Goal: Transaction & Acquisition: Purchase product/service

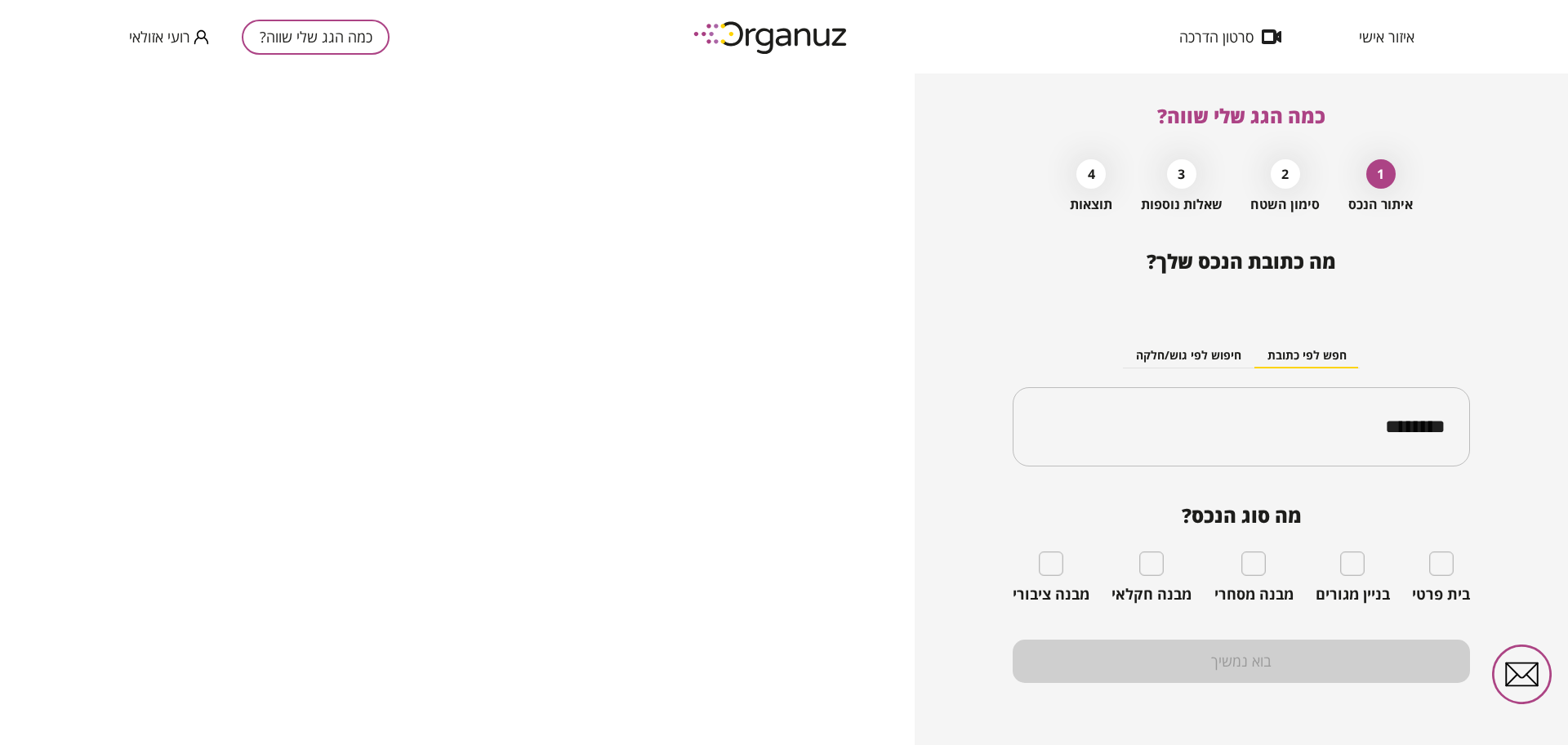
click at [1384, 35] on span "איזור אישי" at bounding box center [1386, 36] width 56 height 16
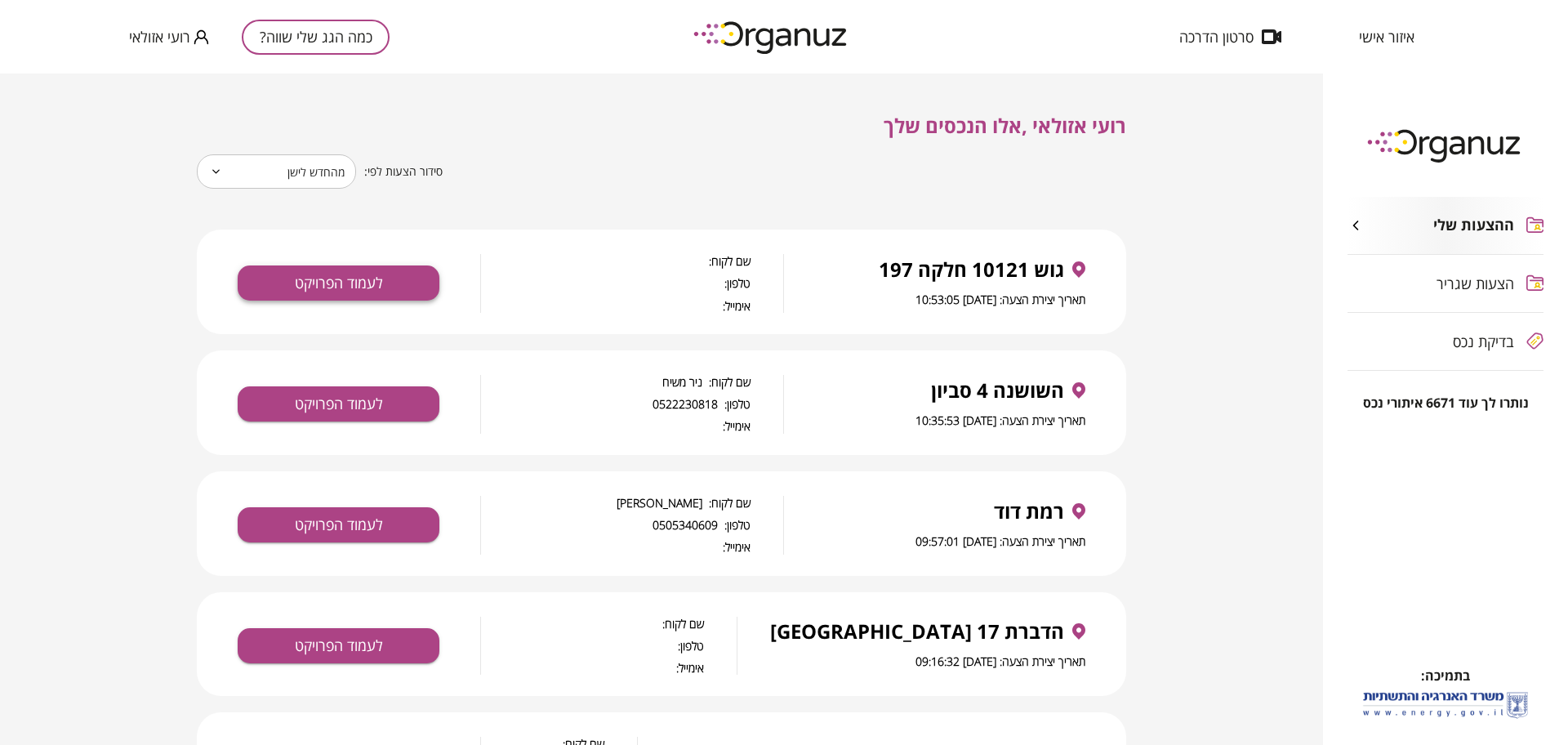
click at [431, 291] on button "לעמוד הפרויקט" at bounding box center [339, 283] width 202 height 35
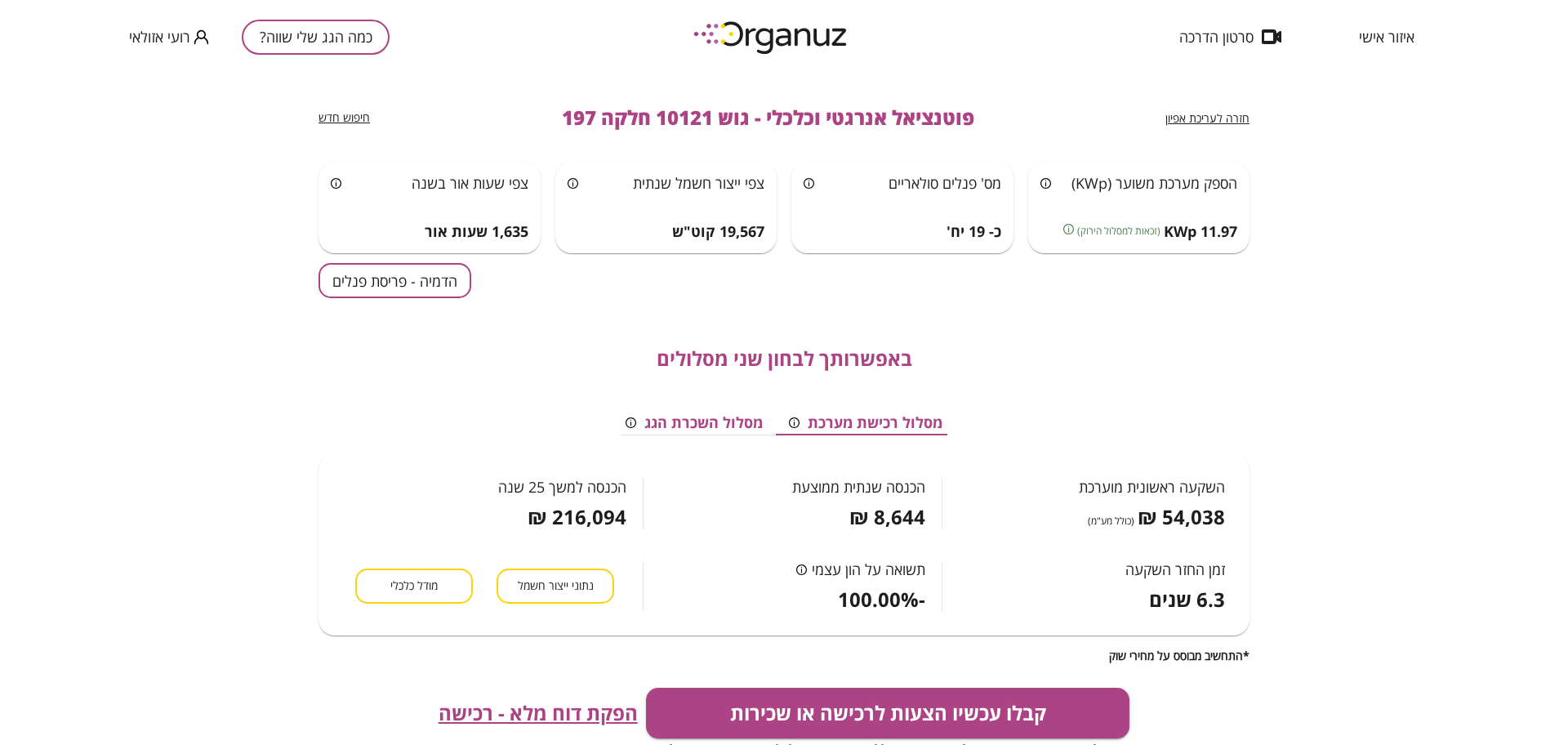
click at [1169, 115] on span "חזרה לעריכת אפיון" at bounding box center [1208, 117] width 84 height 15
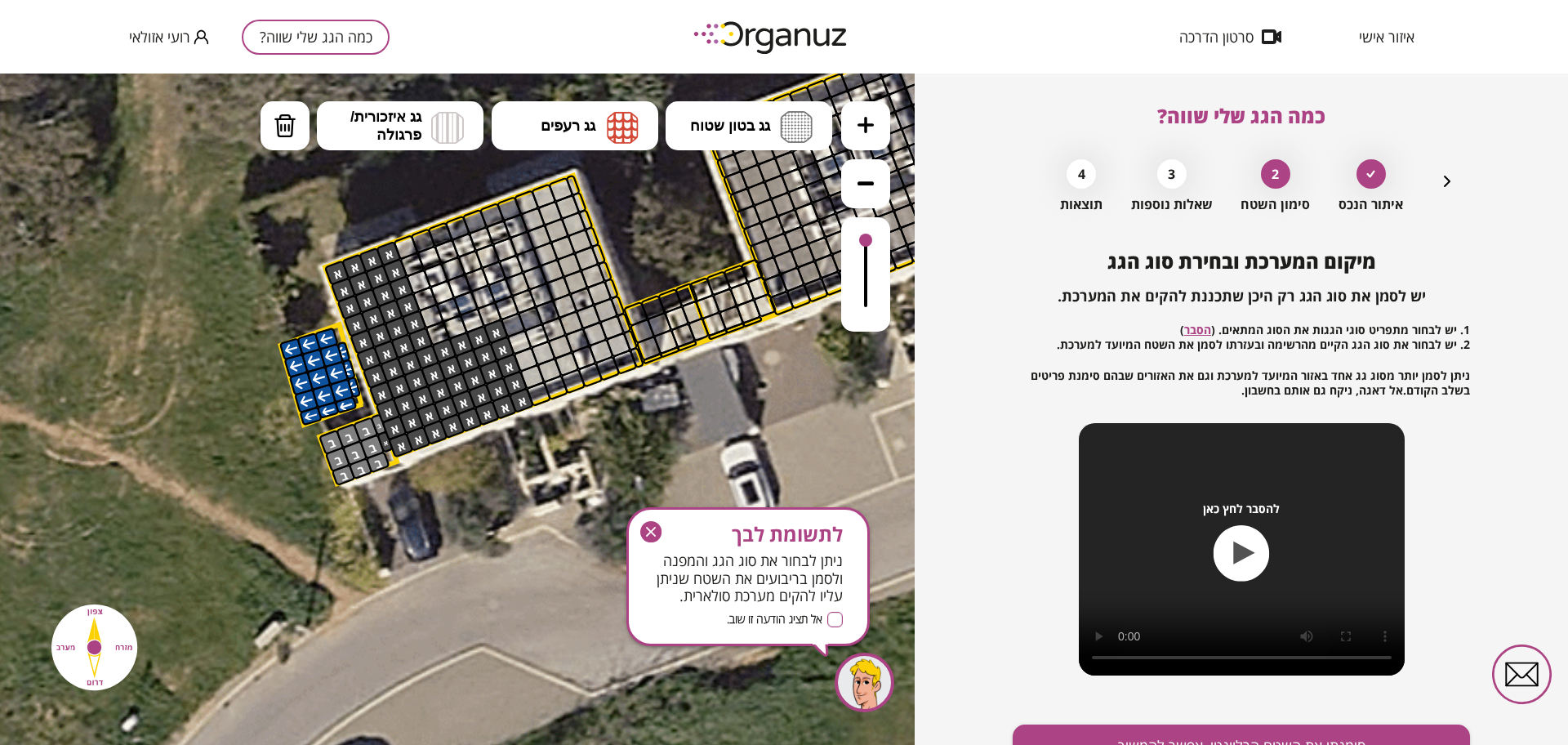
click at [661, 531] on icon "button" at bounding box center [651, 531] width 21 height 21
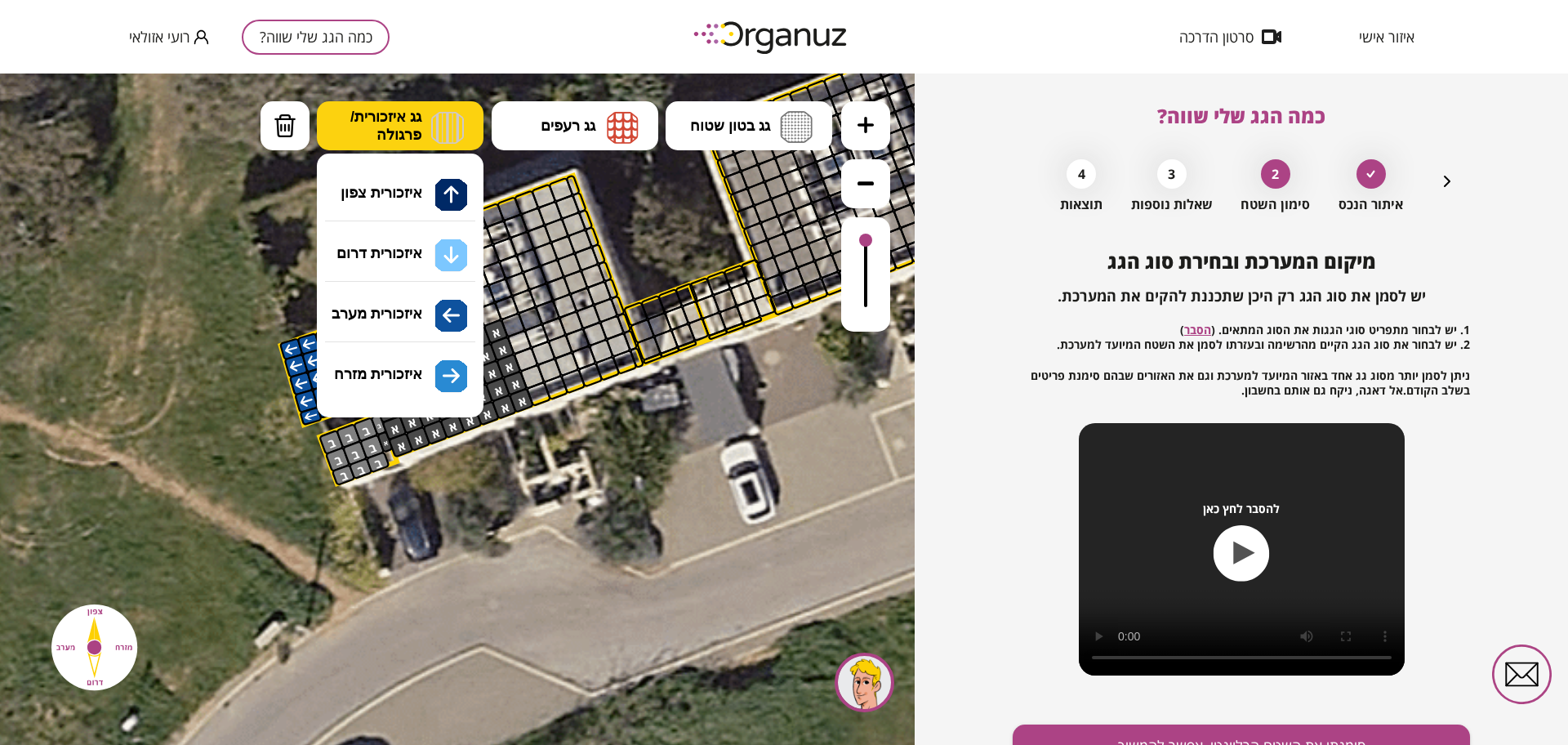
click at [399, 125] on span "גג איזכורית/ פרגולה" at bounding box center [386, 125] width 71 height 35
click at [1470, 215] on div "כמה הגג שלי שווה? איתור הנכס 2 סימון השטח 3 שאלות נוספות 4 תוצאות מיקום המערכת …" at bounding box center [1241, 409] width 653 height 671
click at [1454, 188] on icon "button" at bounding box center [1448, 181] width 20 height 20
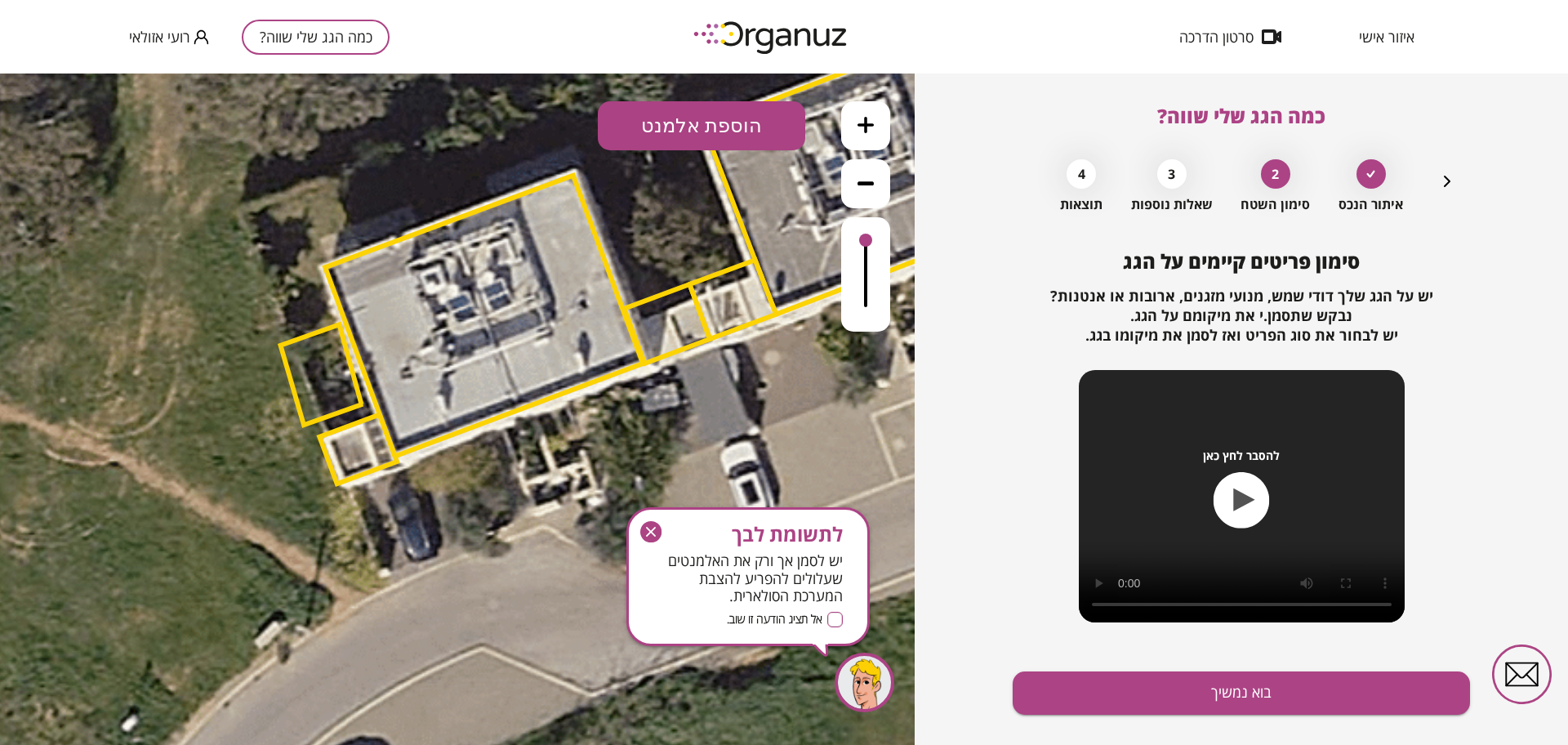
drag, startPoint x: 1447, startPoint y: 179, endPoint x: 1420, endPoint y: 182, distance: 27.2
click at [1447, 182] on icon "button" at bounding box center [1447, 181] width 6 height 12
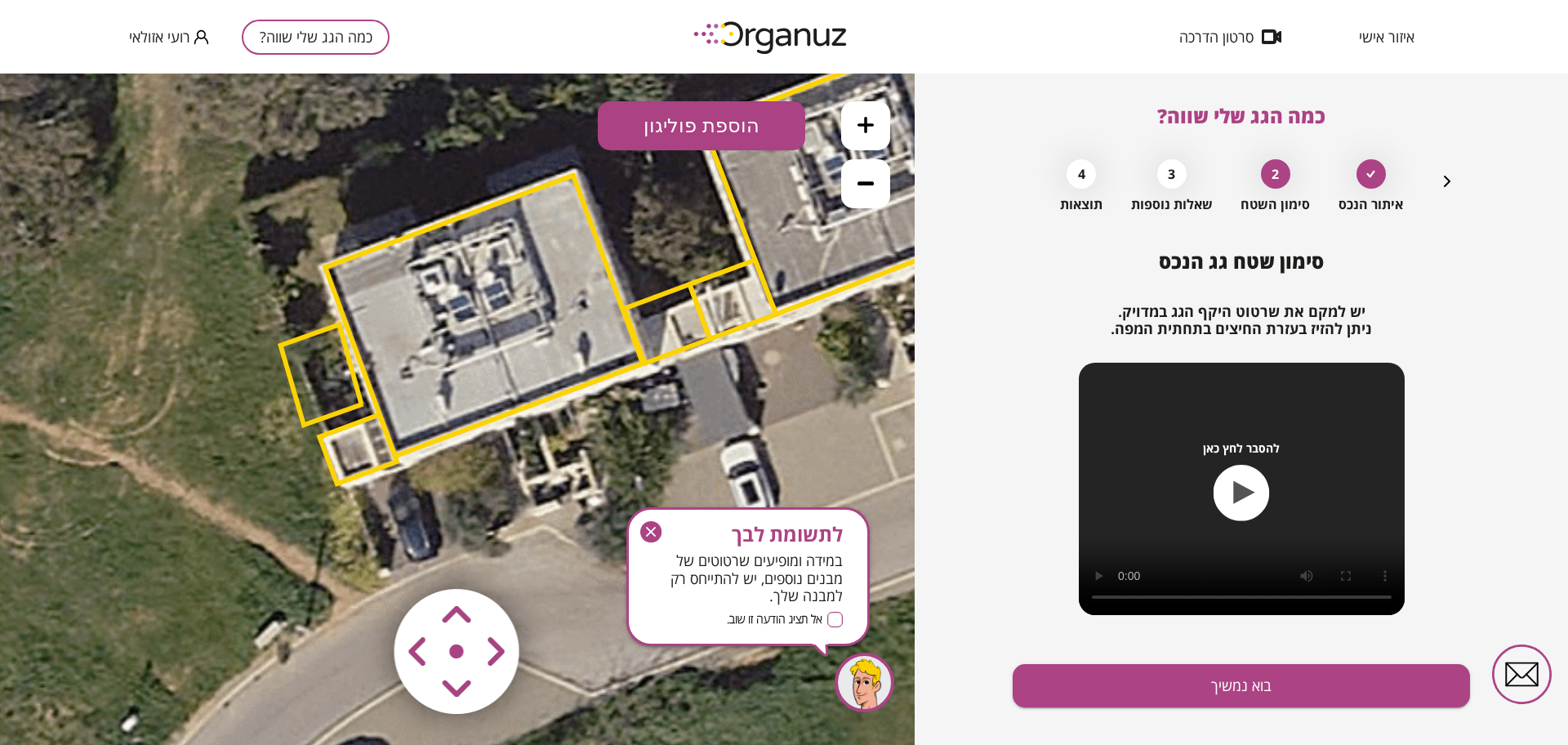
click at [753, 126] on button "הוספת פוליגון" at bounding box center [702, 126] width 207 height 49
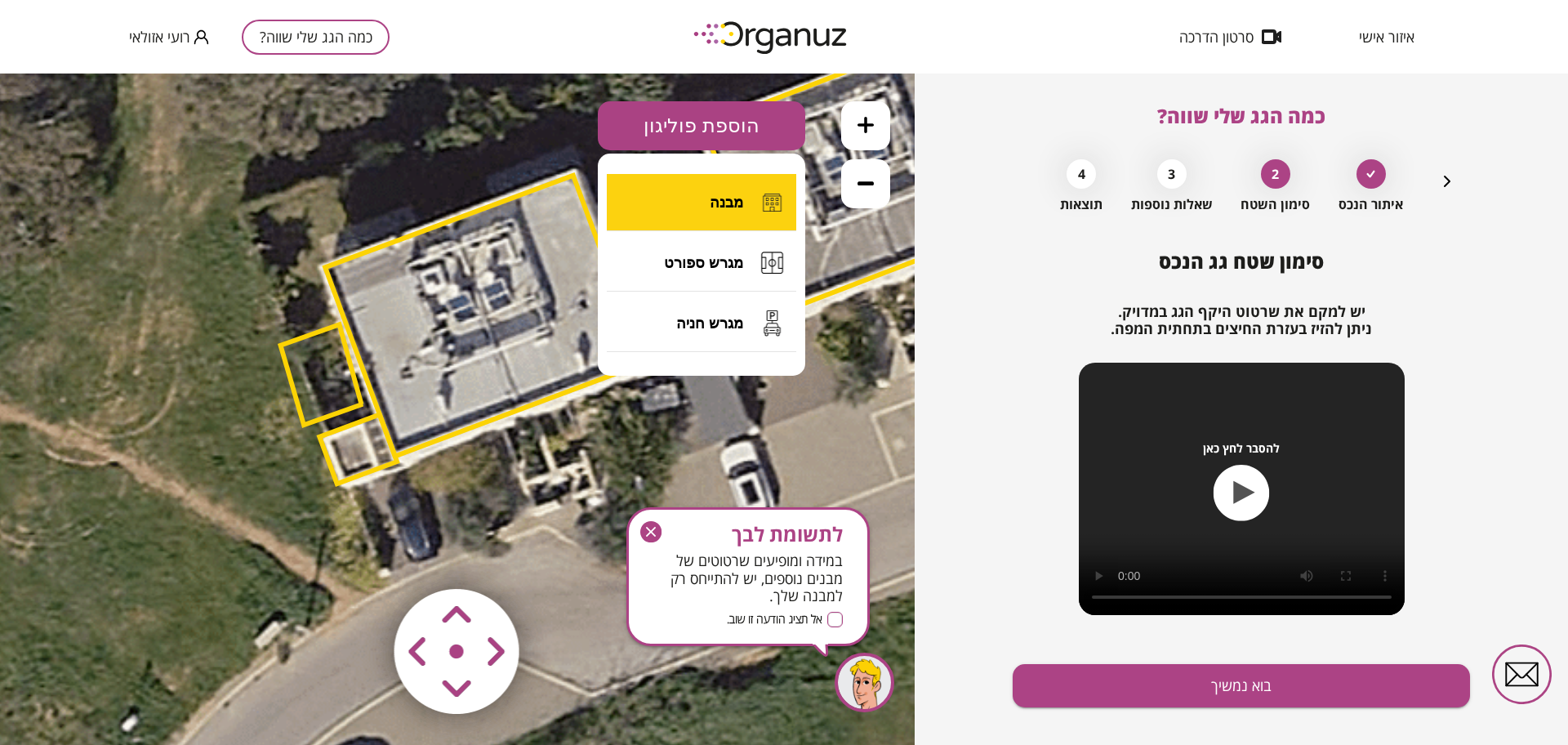
click at [729, 198] on span "מבנה" at bounding box center [726, 203] width 34 height 18
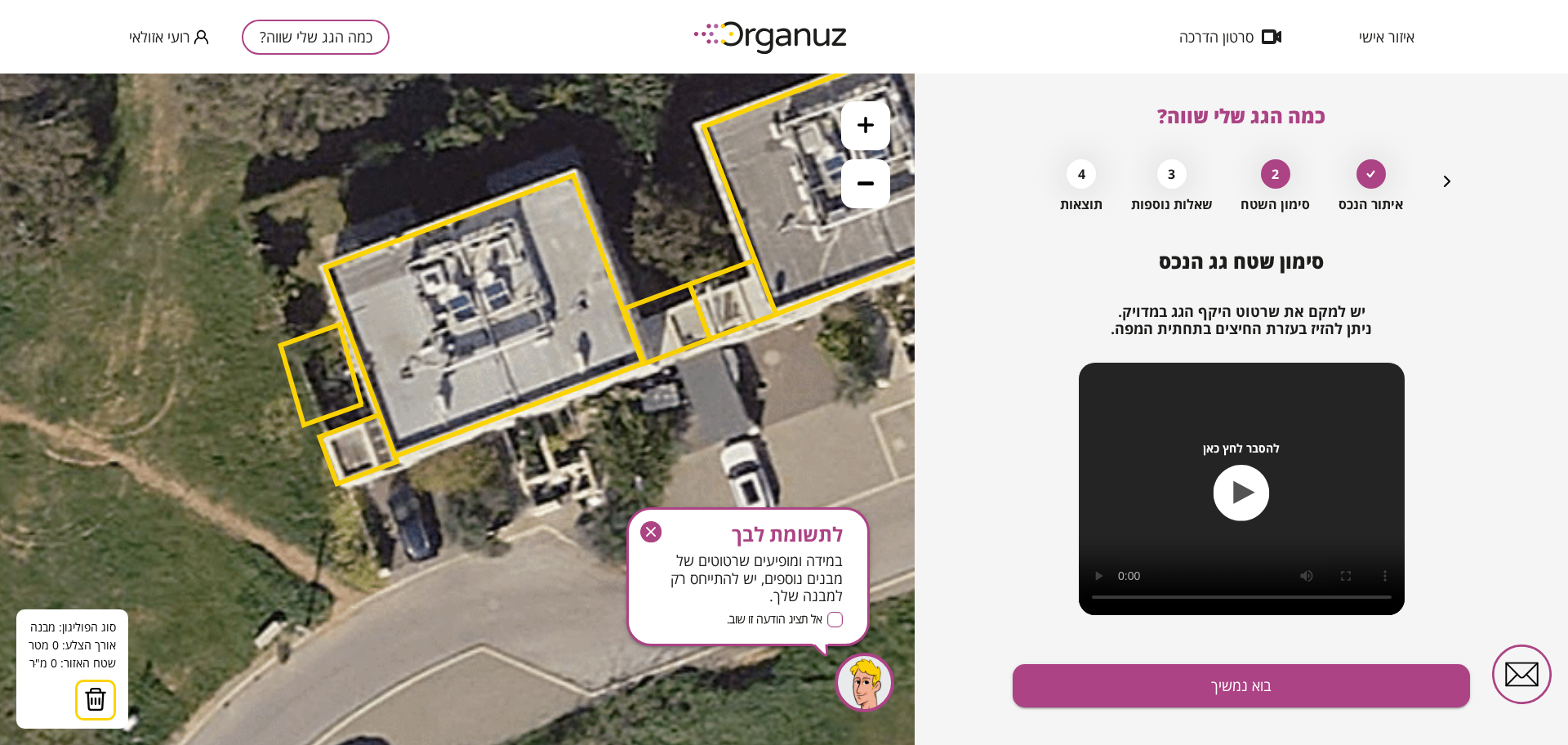
click at [347, 490] on icon at bounding box center [701, 262] width 2315 height 2314
click at [385, 585] on icon at bounding box center [702, 262] width 2315 height 2314
click at [387, 588] on icon at bounding box center [702, 262] width 2315 height 2314
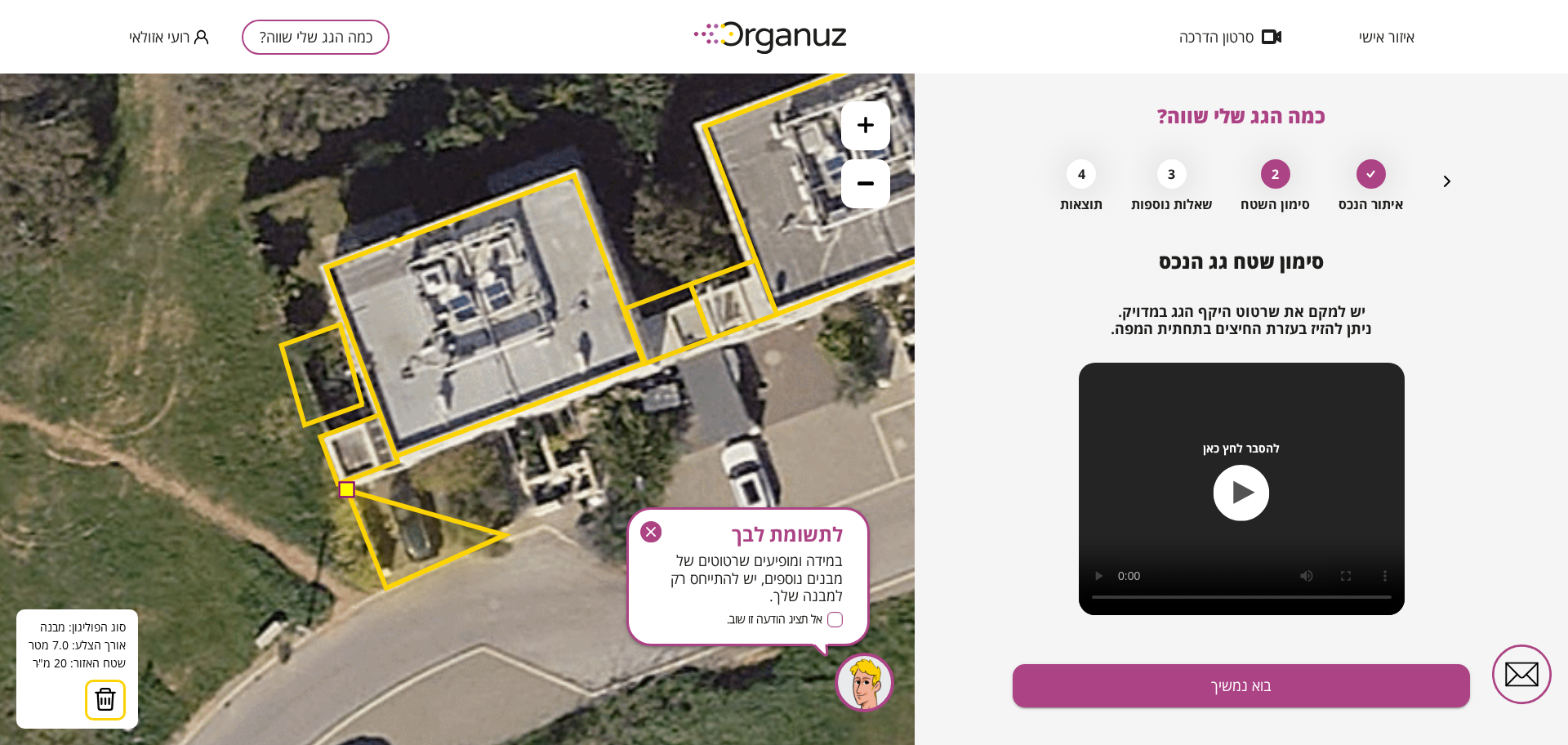
click at [505, 535] on polygon at bounding box center [425, 539] width 157 height 98
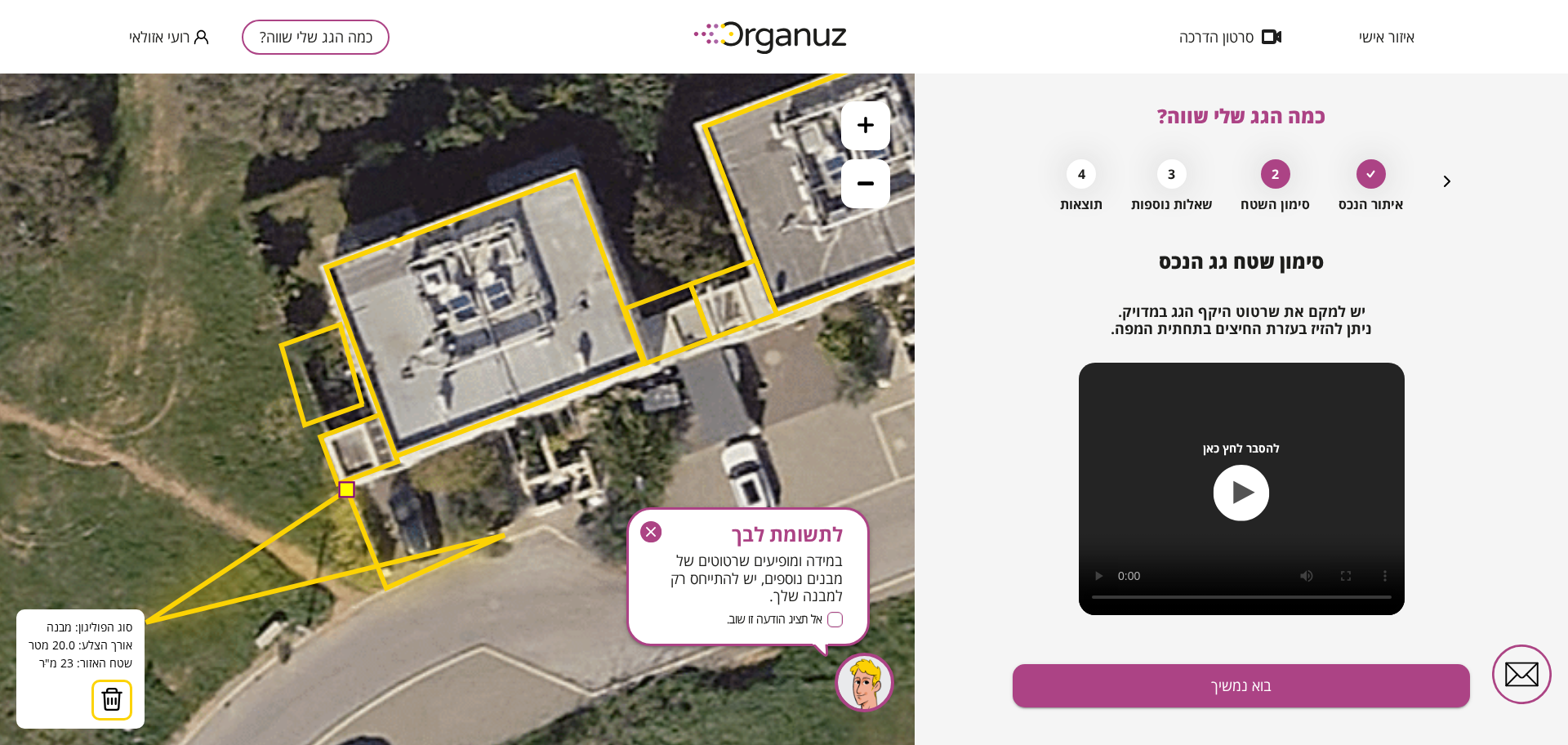
click at [130, 688] on button at bounding box center [112, 700] width 41 height 41
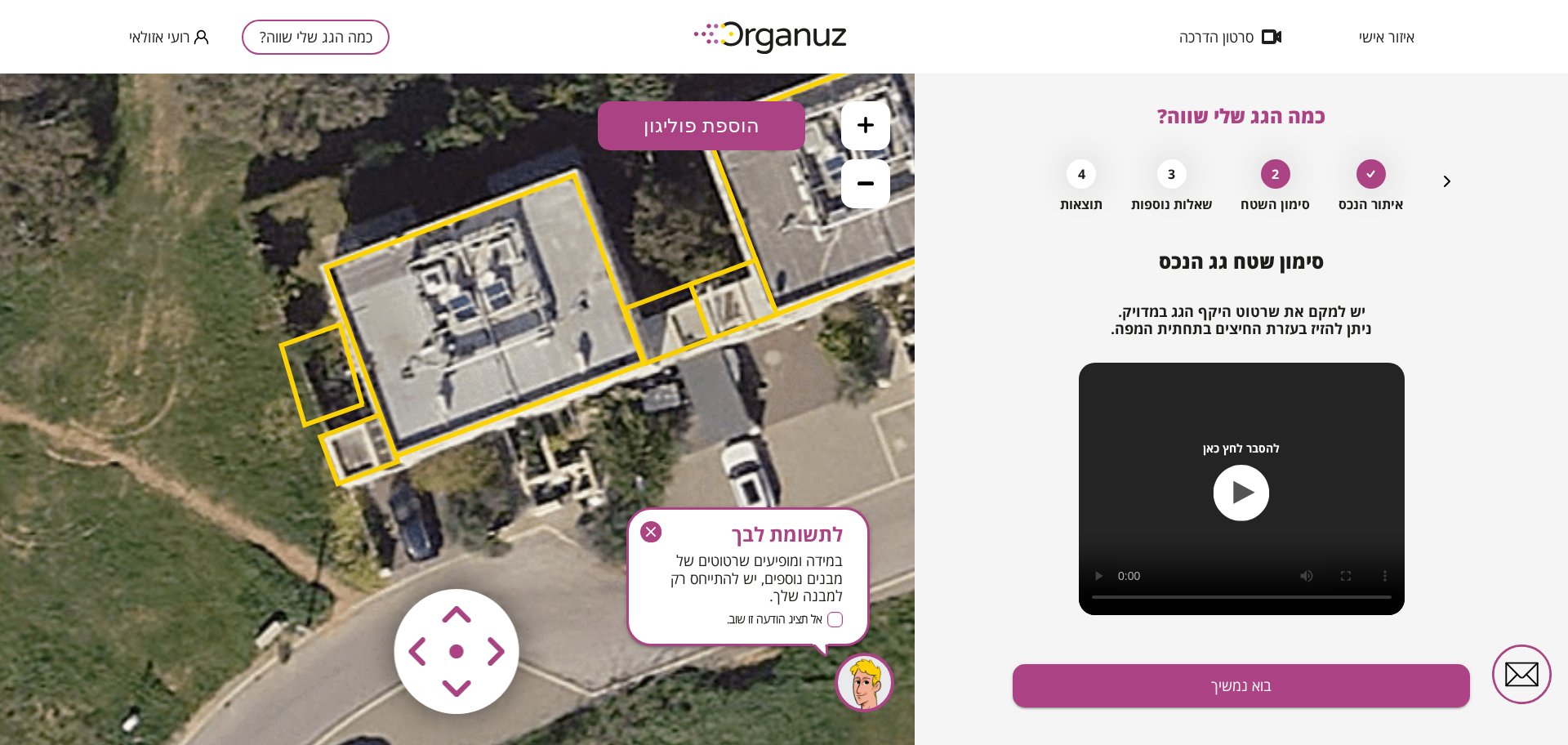
click at [712, 128] on button "הוספת פוליגון" at bounding box center [702, 126] width 207 height 49
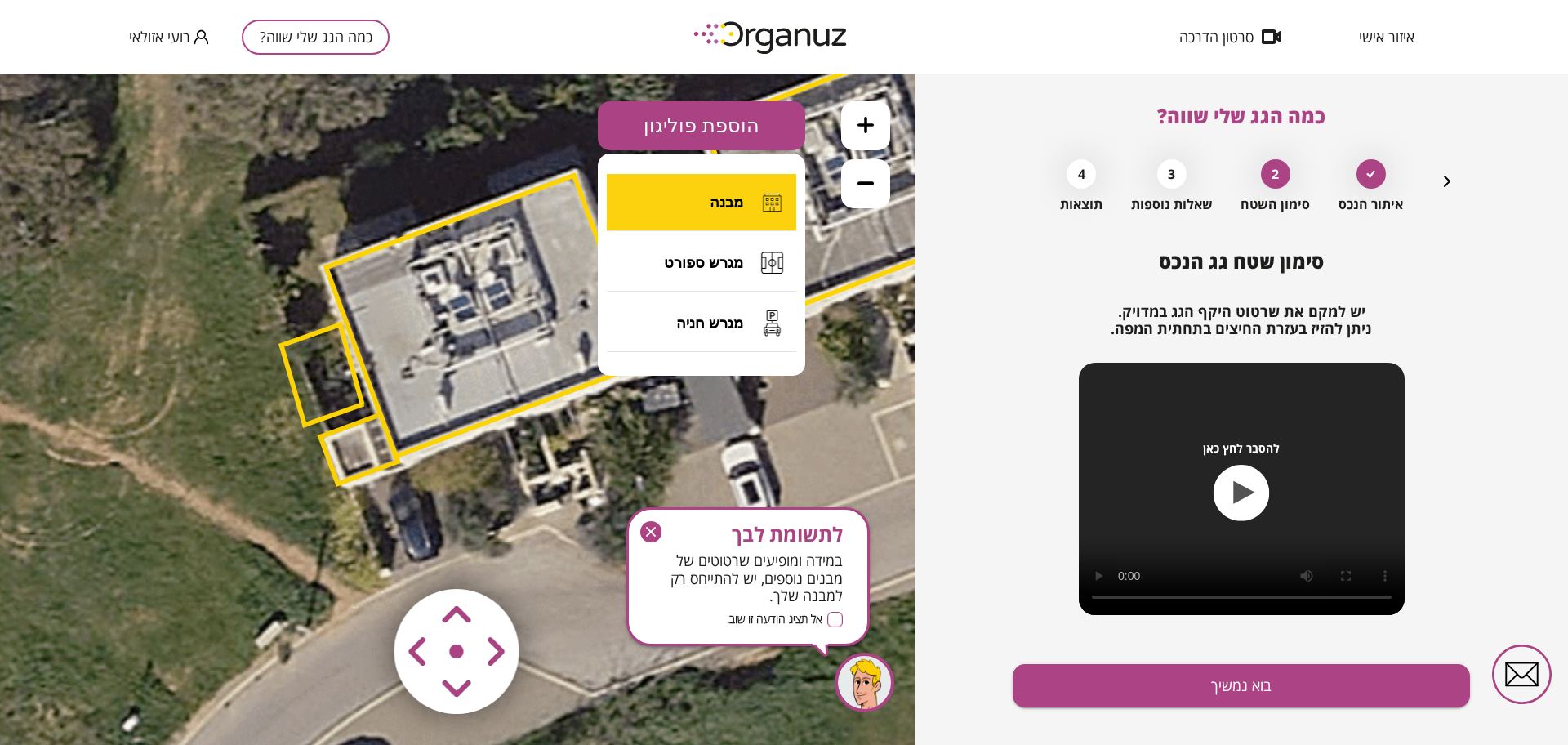
click at [711, 197] on span "מבנה" at bounding box center [726, 203] width 34 height 18
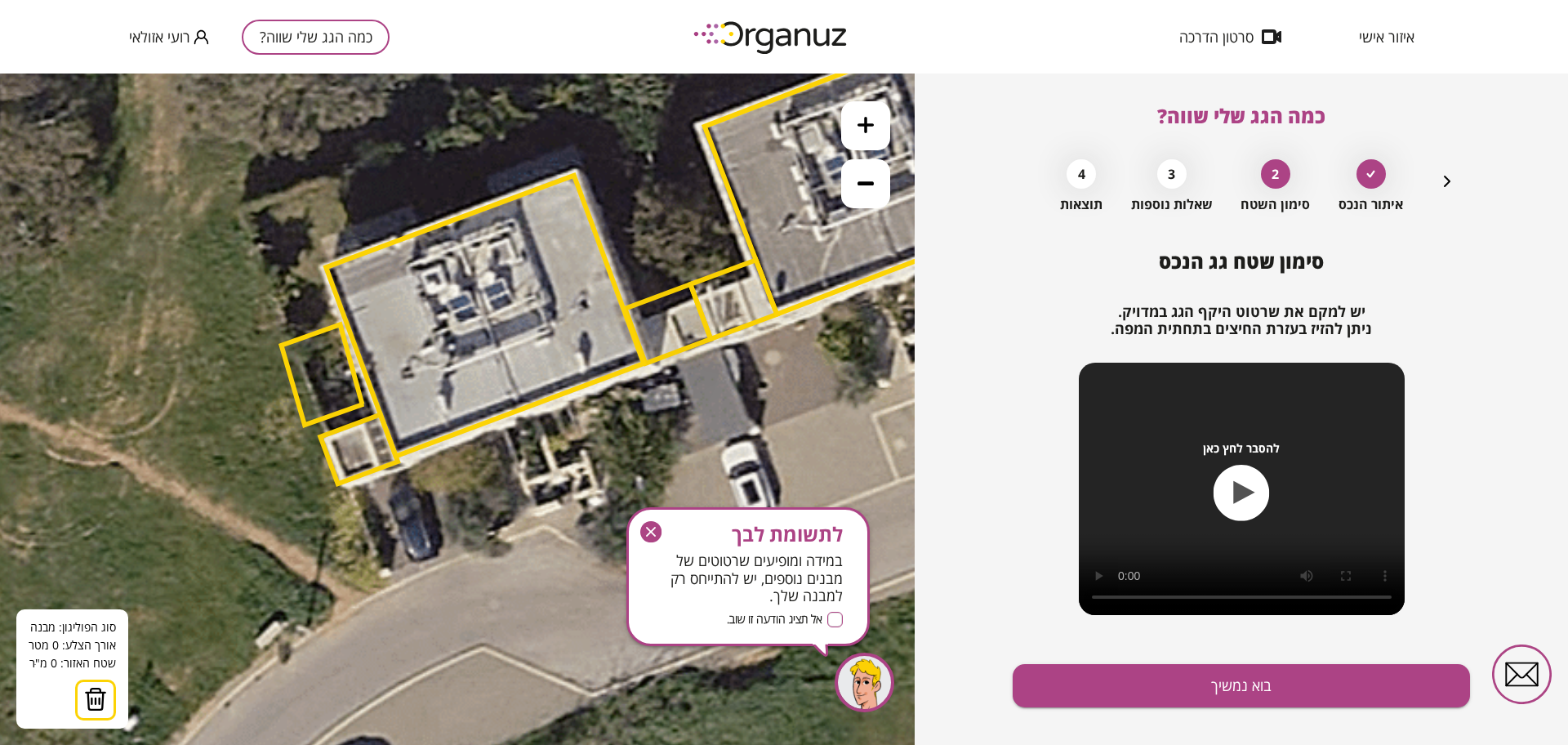
click at [352, 492] on icon at bounding box center [702, 262] width 2315 height 2314
click at [387, 590] on icon at bounding box center [702, 262] width 2315 height 2314
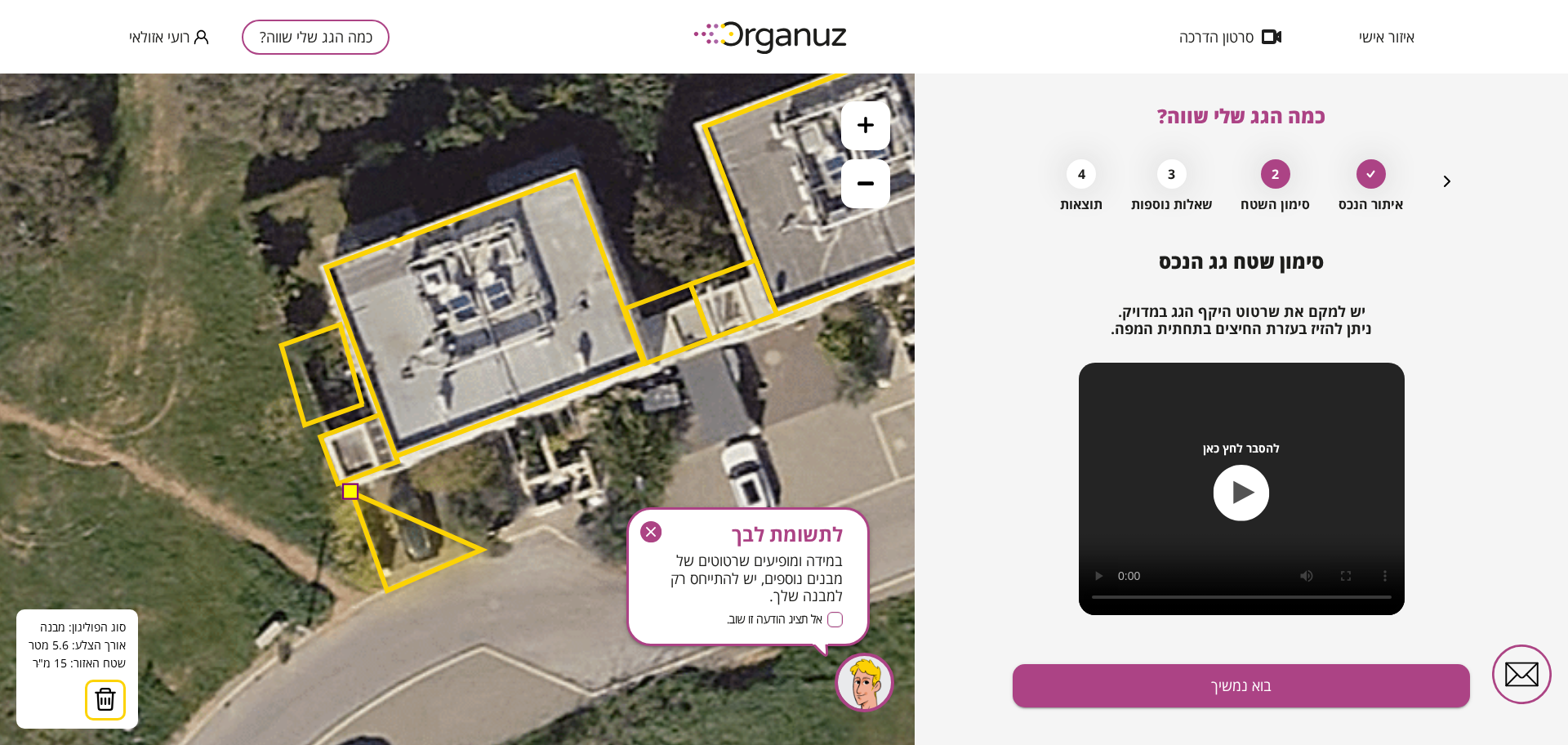
click at [482, 549] on polygon at bounding box center [417, 541] width 130 height 98
click at [446, 455] on polygon at bounding box center [417, 522] width 130 height 136
click at [351, 489] on button at bounding box center [351, 491] width 16 height 16
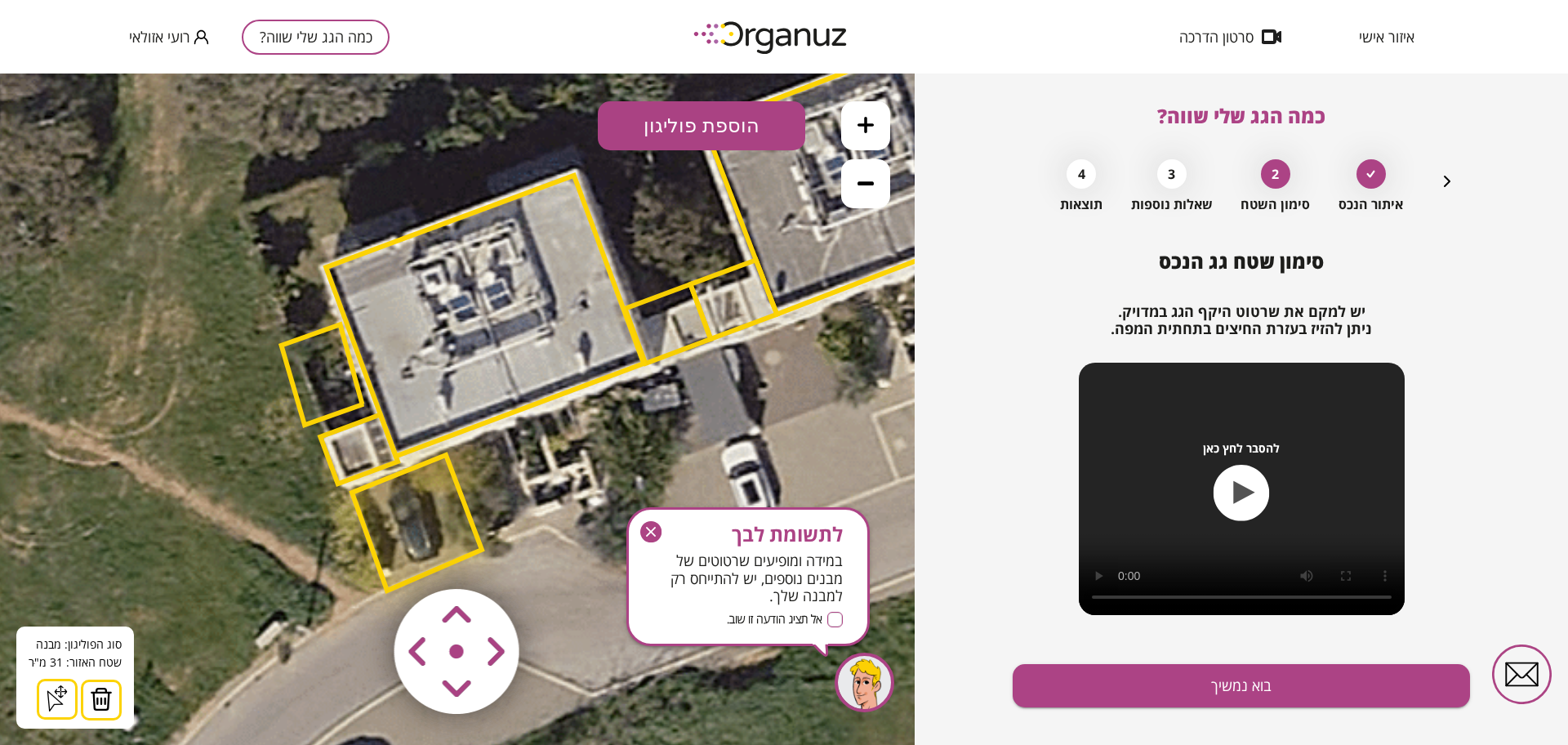
drag, startPoint x: 646, startPoint y: 529, endPoint x: 572, endPoint y: 474, distance: 92.2
click at [646, 529] on icon "button" at bounding box center [651, 531] width 21 height 21
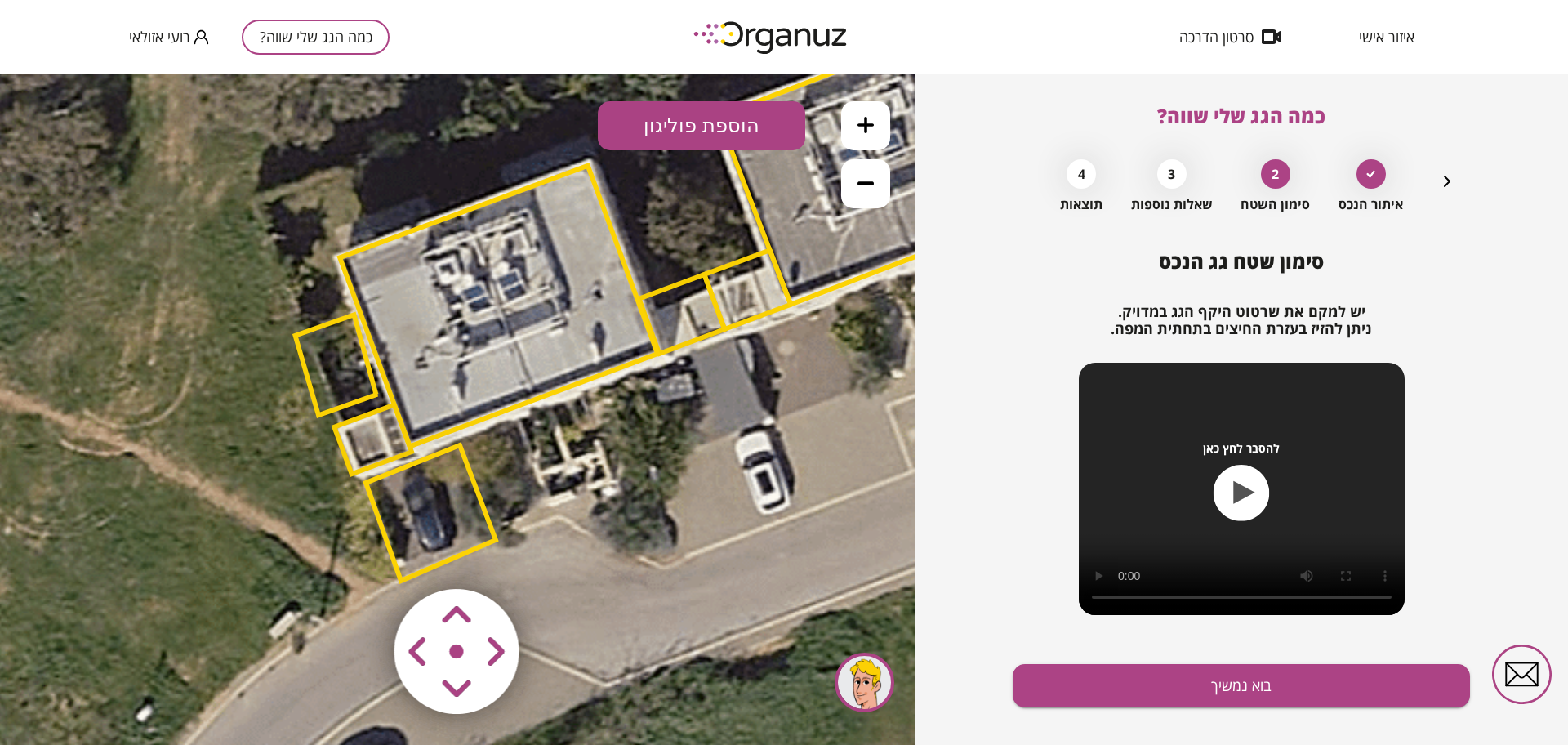
drag, startPoint x: 611, startPoint y: 549, endPoint x: 619, endPoint y: 502, distance: 47.7
click at [619, 502] on icon at bounding box center [715, 253] width 2315 height 2314
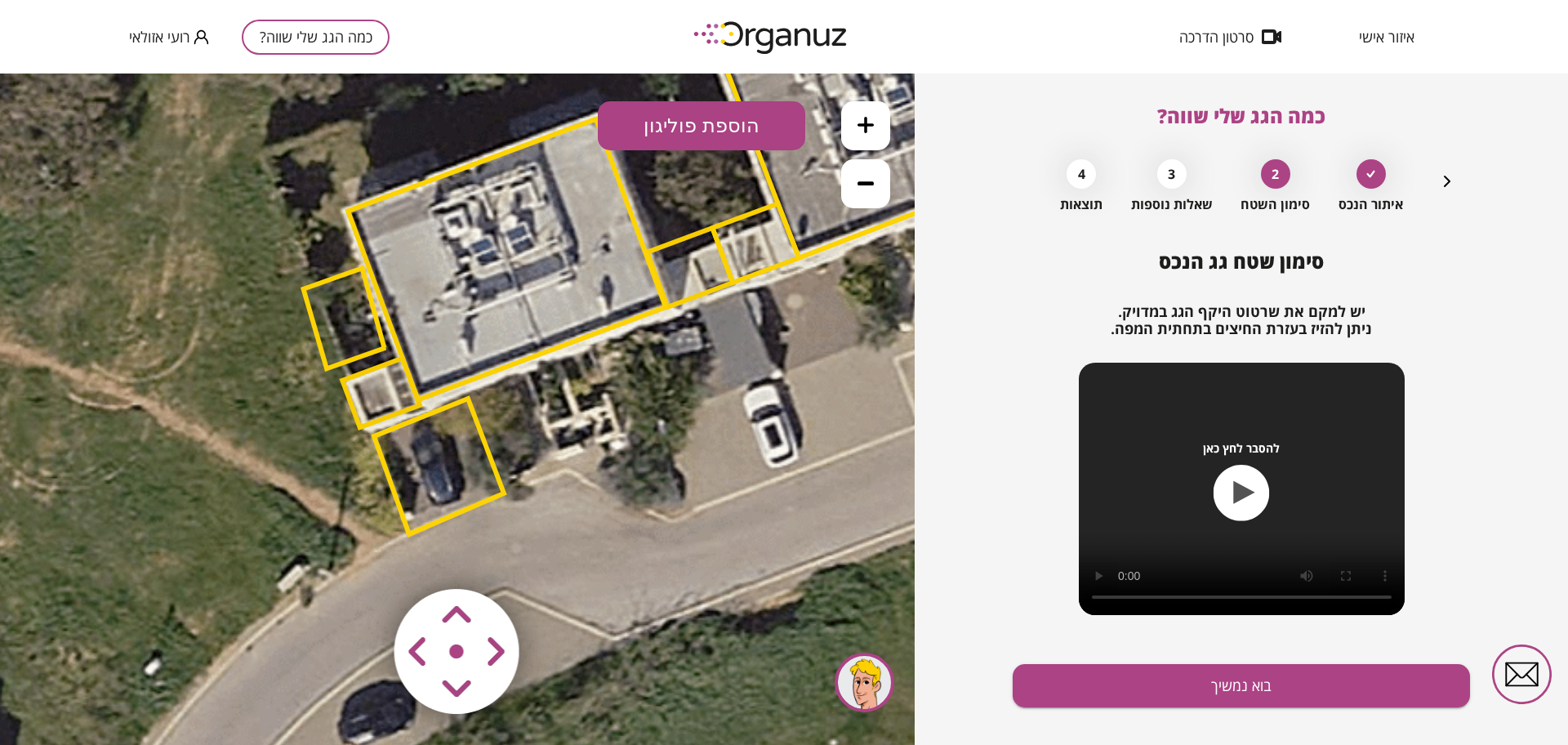
click at [1281, 712] on div "סימון שטח גג הנכס יש למקם את שרטוט היקף הגג במדויק. ניתן להזיז בעזרת החיצים בתח…" at bounding box center [1241, 509] width 458 height 519
click at [1280, 694] on button "בוא נמשיך" at bounding box center [1241, 686] width 458 height 44
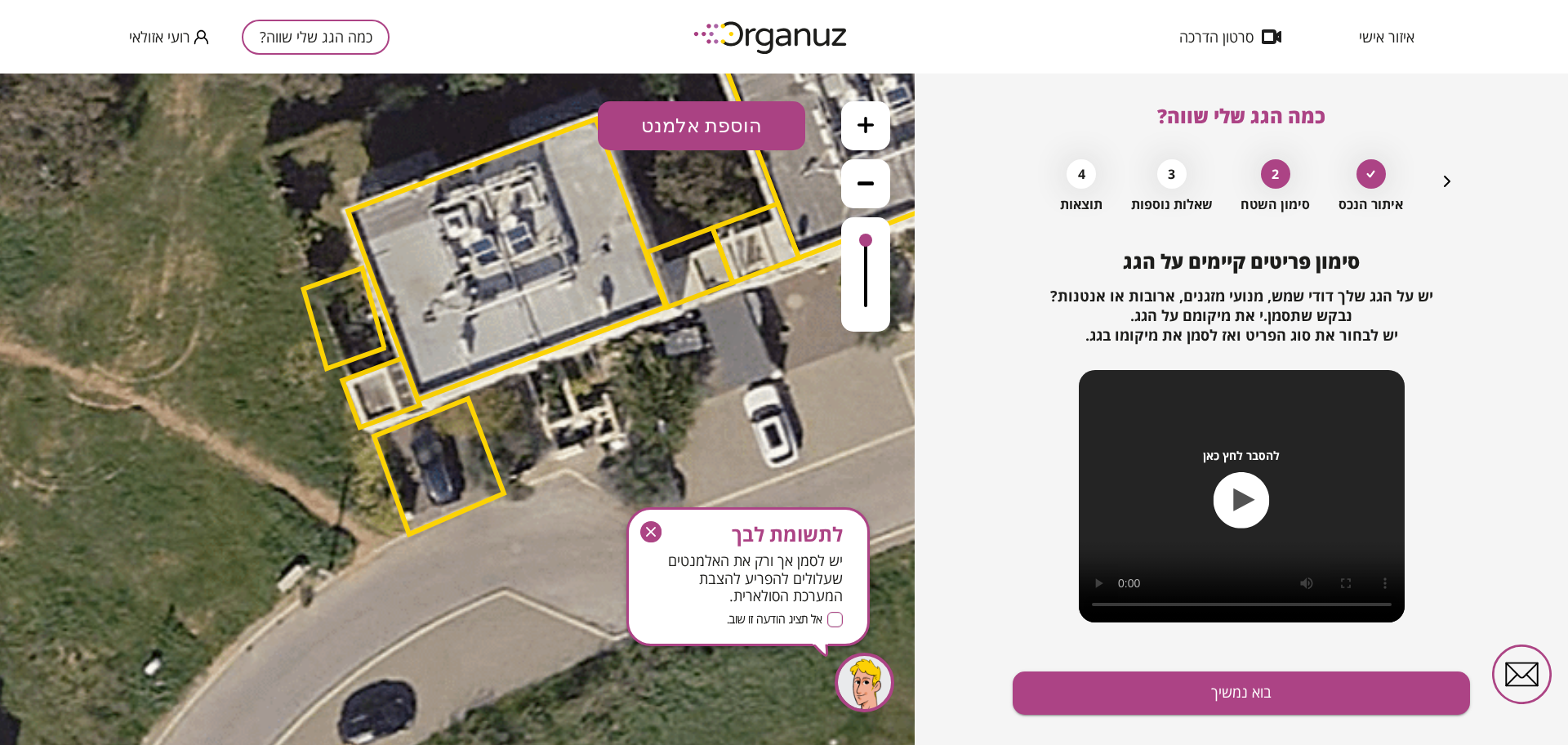
click at [1280, 694] on button "בוא נמשיך" at bounding box center [1241, 693] width 458 height 44
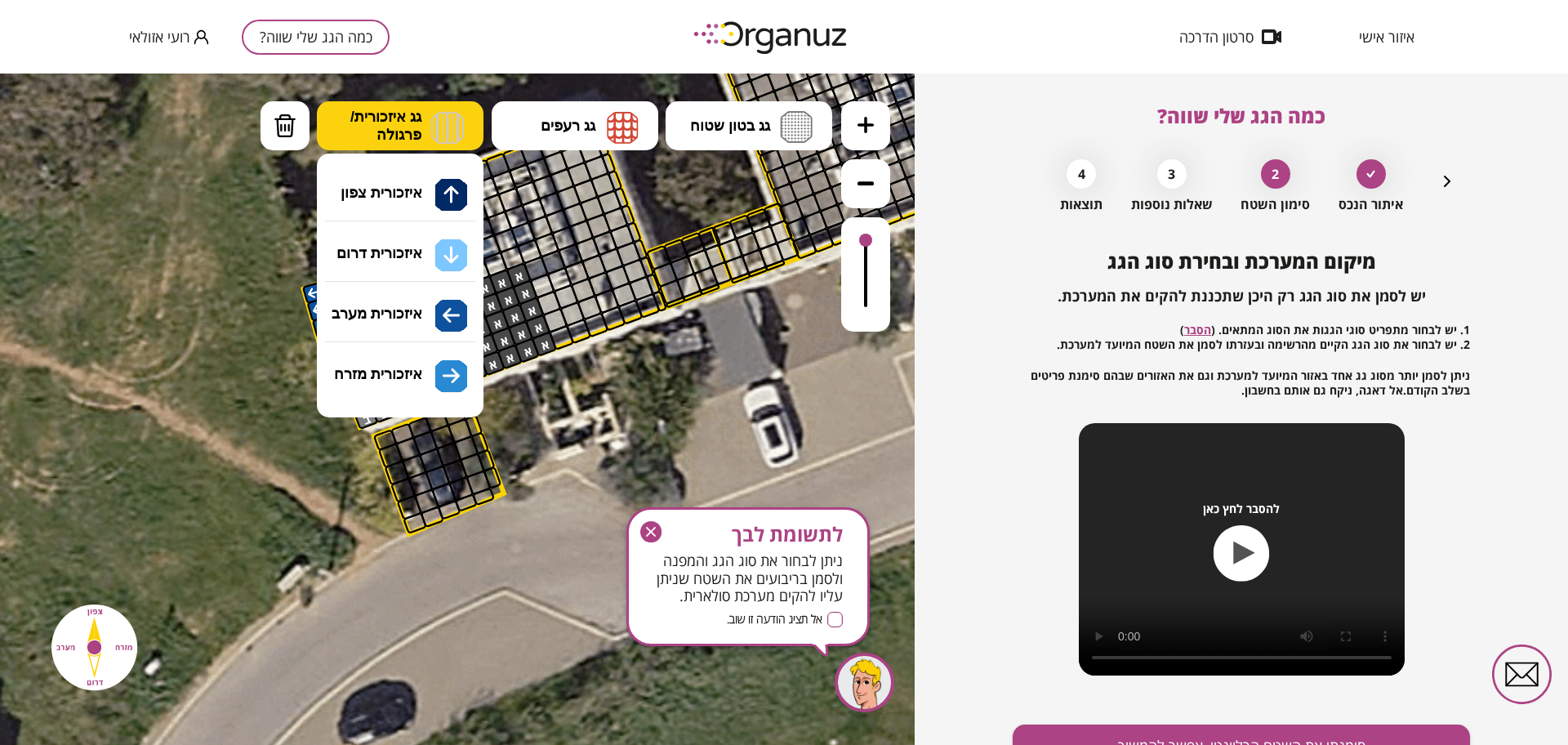
click at [408, 120] on span "גג איזכורית/ פרגולה" at bounding box center [386, 125] width 71 height 35
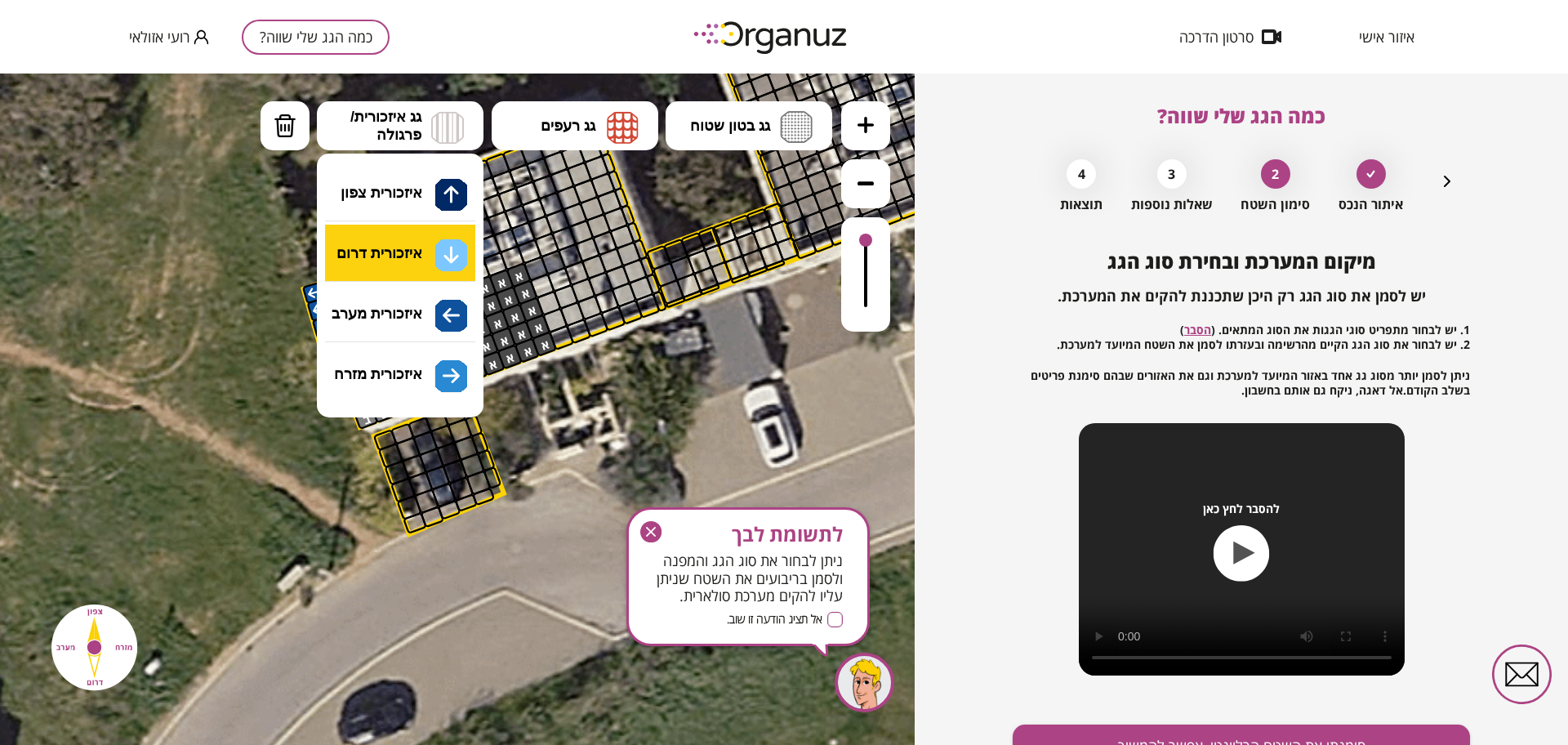
click at [424, 251] on div ".st0 { fill: #FFFFFF; } 31" at bounding box center [457, 409] width 915 height 671
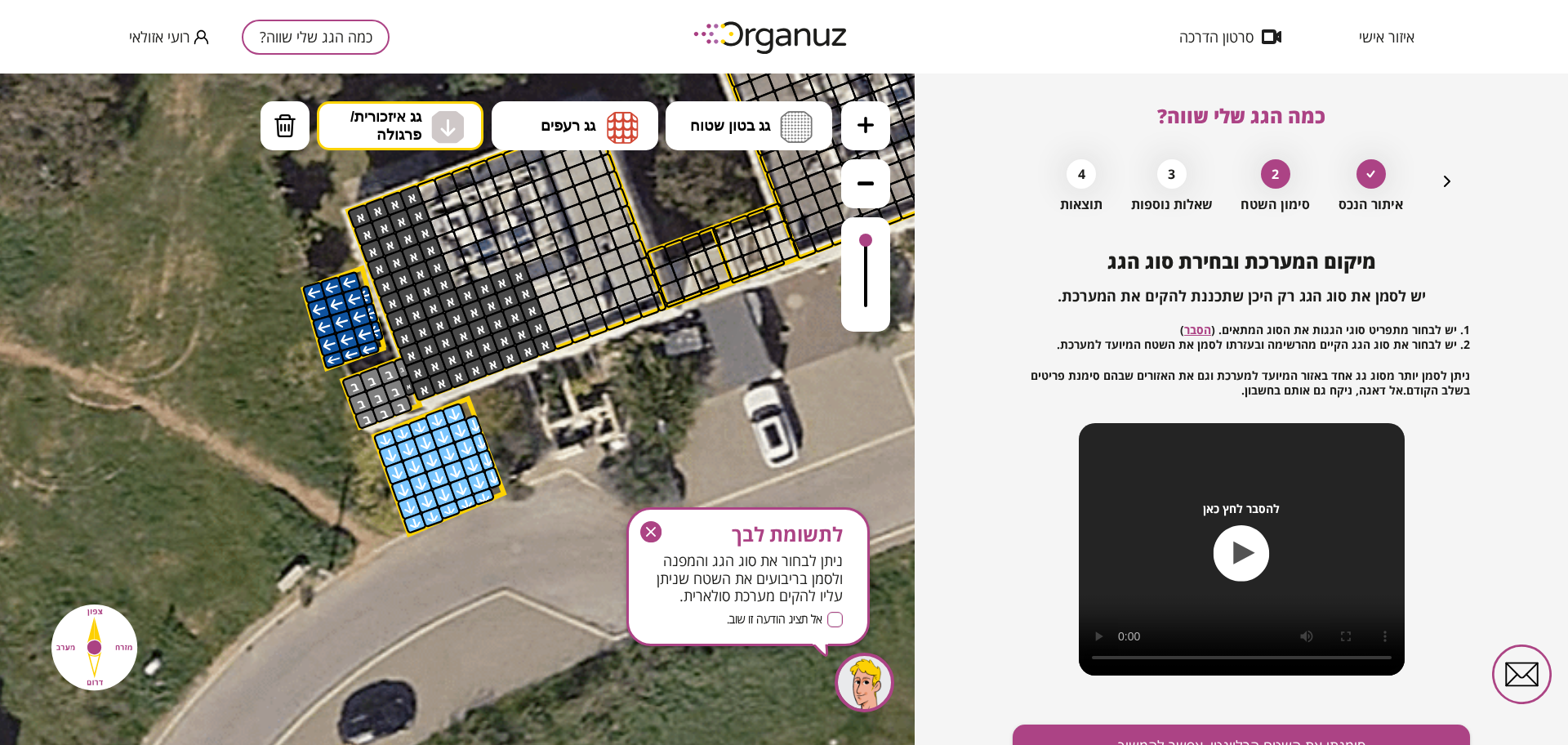
drag, startPoint x: 387, startPoint y: 443, endPoint x: 460, endPoint y: 478, distance: 81.0
drag, startPoint x: 350, startPoint y: 283, endPoint x: 333, endPoint y: 333, distance: 52.8
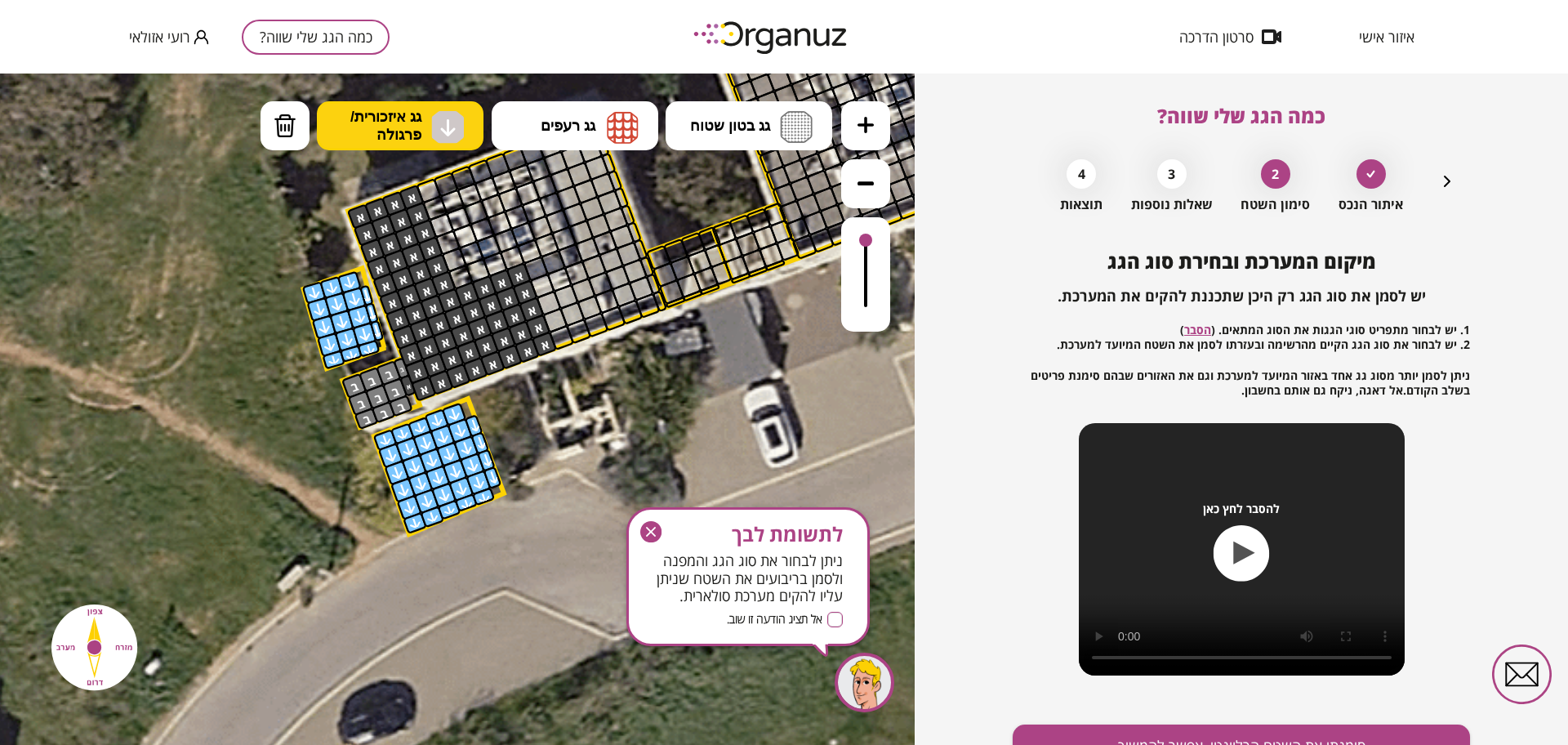
click at [440, 140] on img at bounding box center [448, 127] width 33 height 33
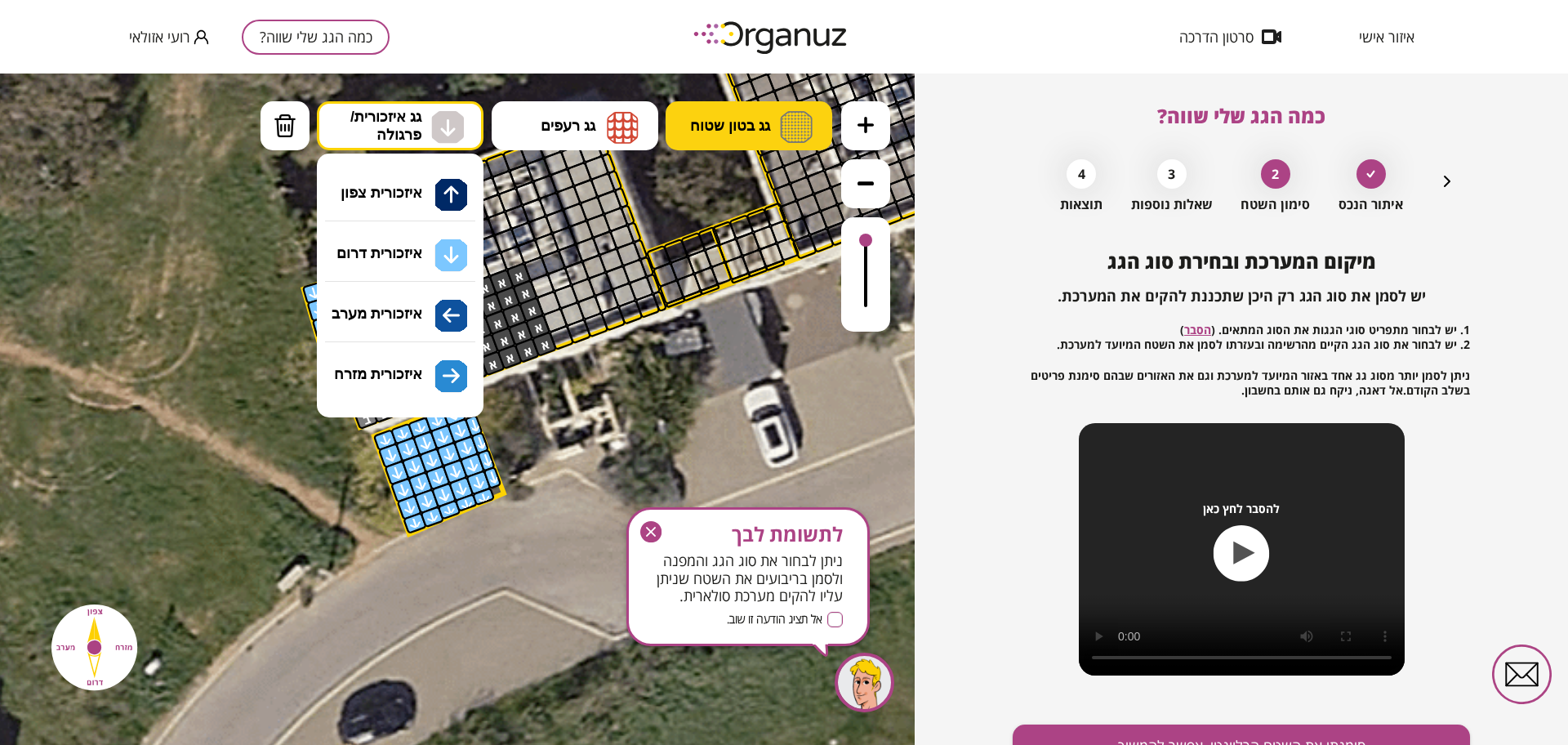
click at [690, 124] on span "גג בטון שטוח" at bounding box center [730, 126] width 80 height 18
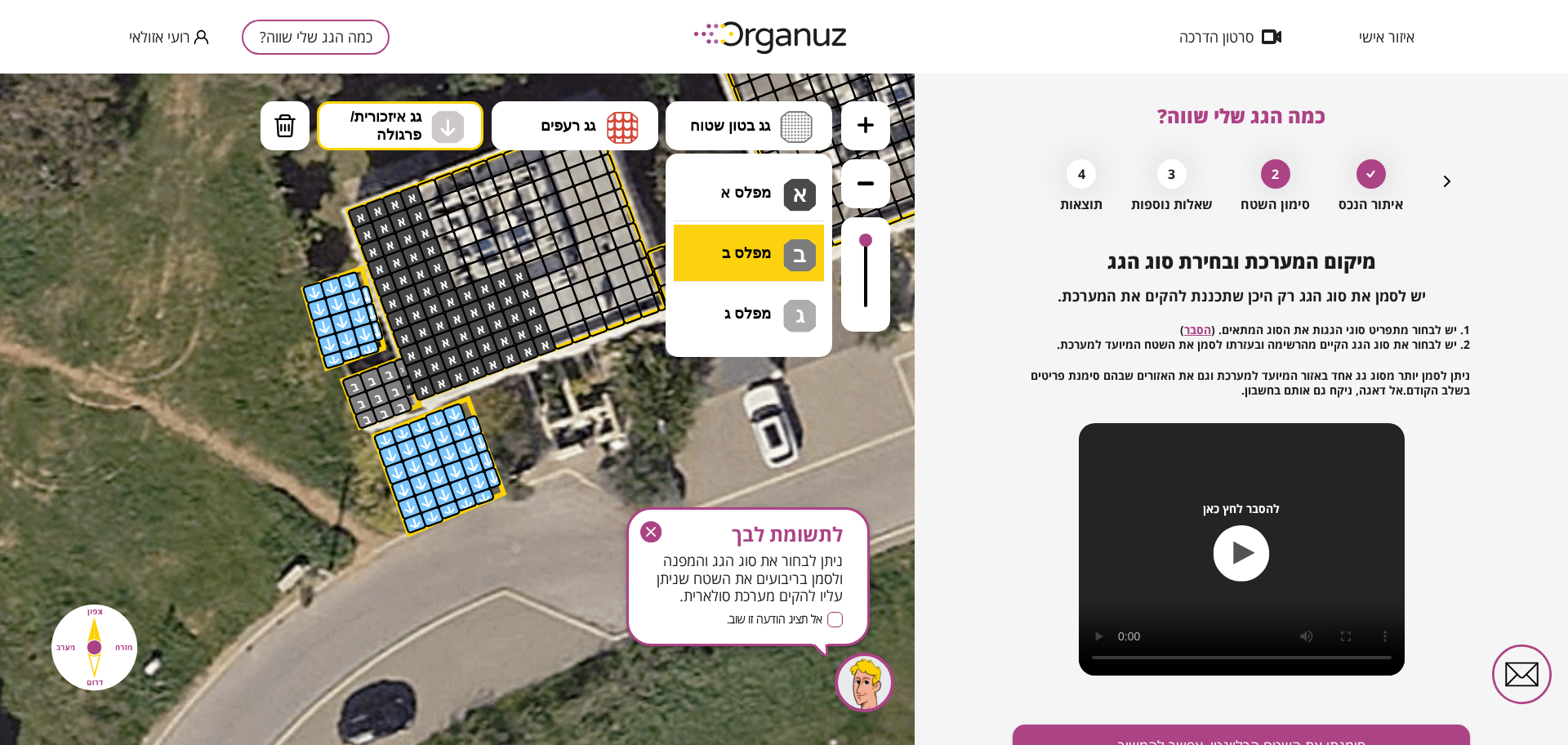
click at [737, 251] on div ".st0 { fill: #FFFFFF; } 31" at bounding box center [457, 409] width 915 height 671
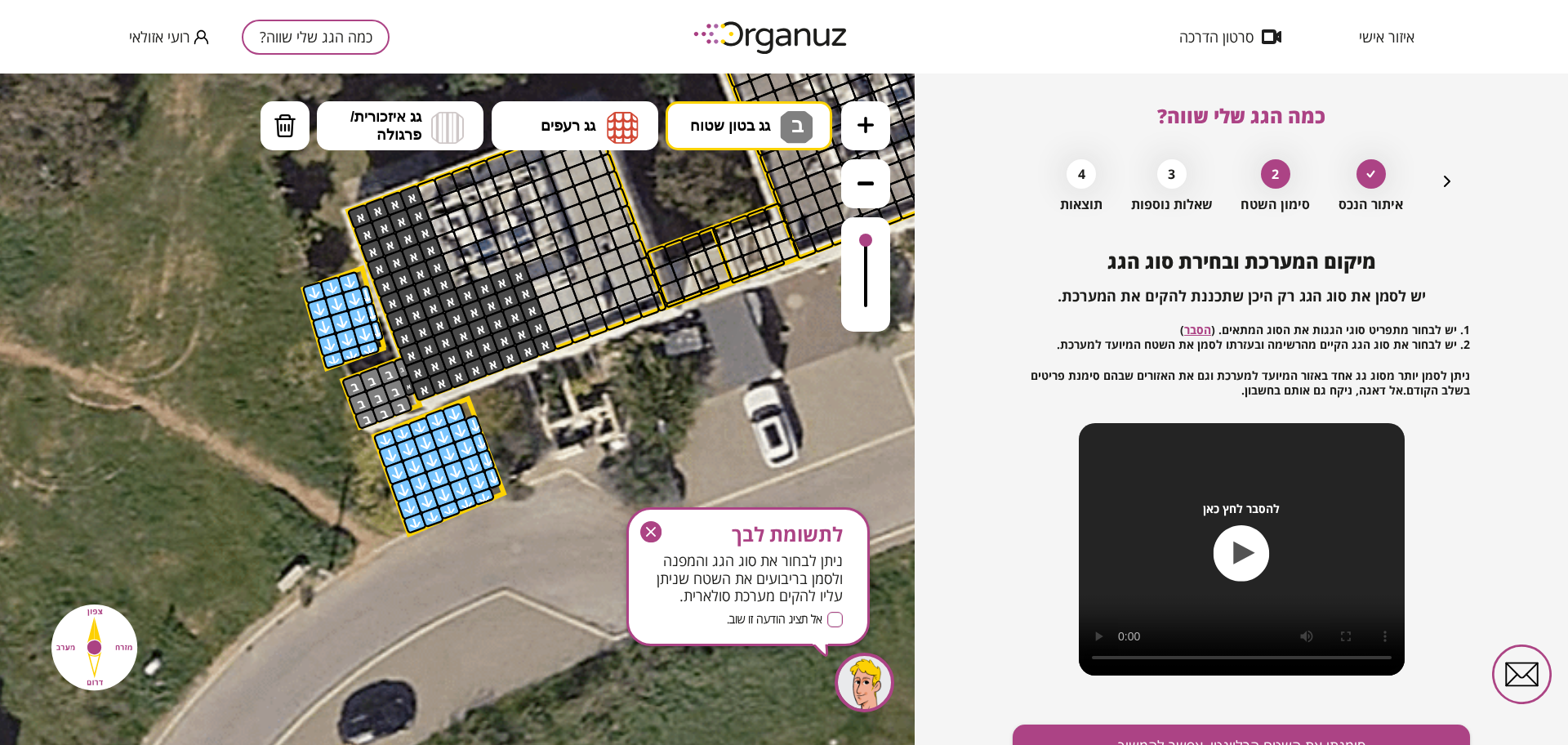
click at [402, 386] on div at bounding box center [408, 385] width 17 height 23
click at [650, 519] on div "לתשומת לבך ניתן לבחור את סוג הגג והמפנה ולסמן בריבועים את השטח שניתן עליו להקים…" at bounding box center [747, 576] width 243 height 139
click at [650, 528] on icon "button" at bounding box center [651, 531] width 21 height 21
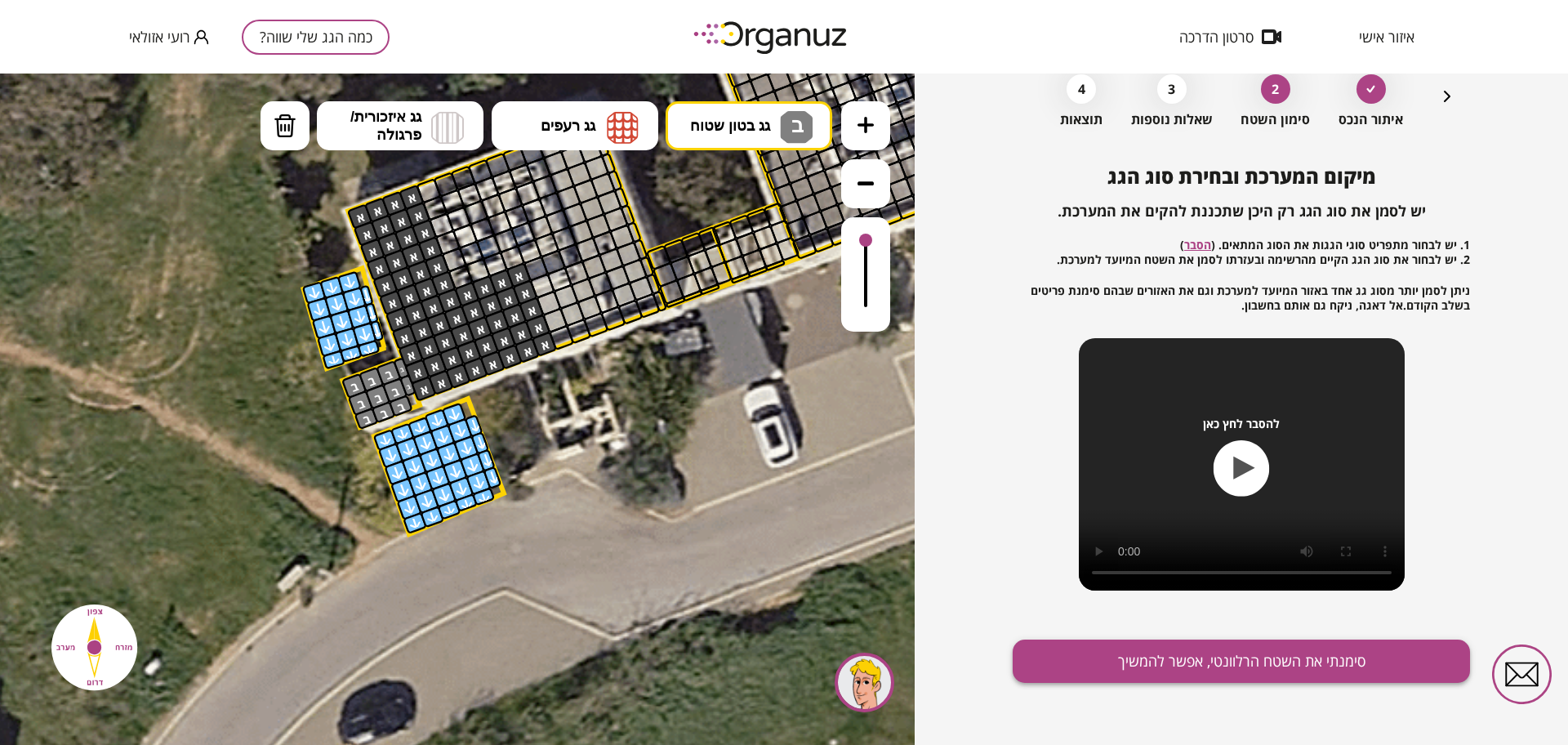
click at [1321, 672] on button "סימנתי את השטח הרלוונטי, אפשר להמשיך" at bounding box center [1241, 661] width 458 height 44
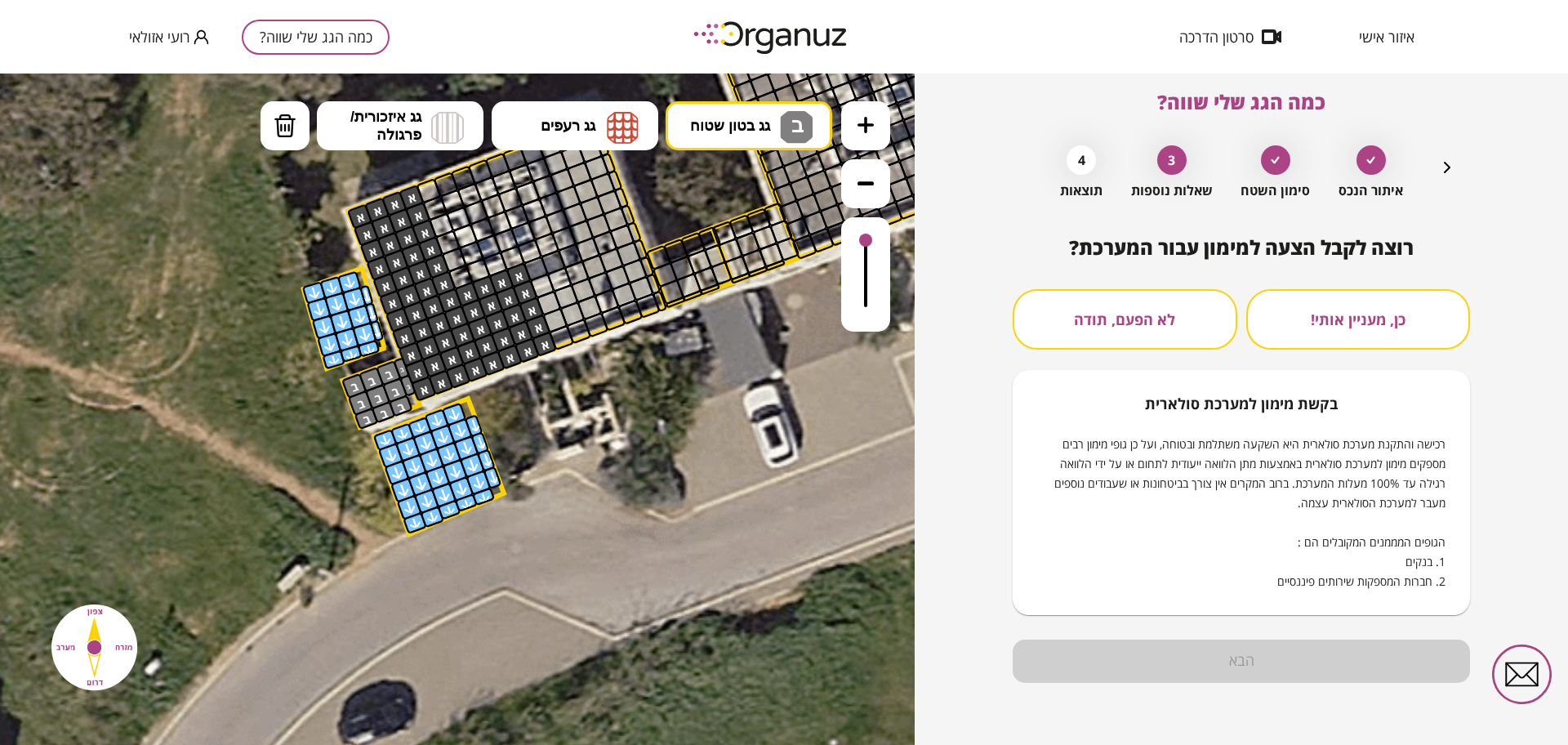
click at [1117, 347] on button "לא הפעם, תודה" at bounding box center [1125, 319] width 225 height 60
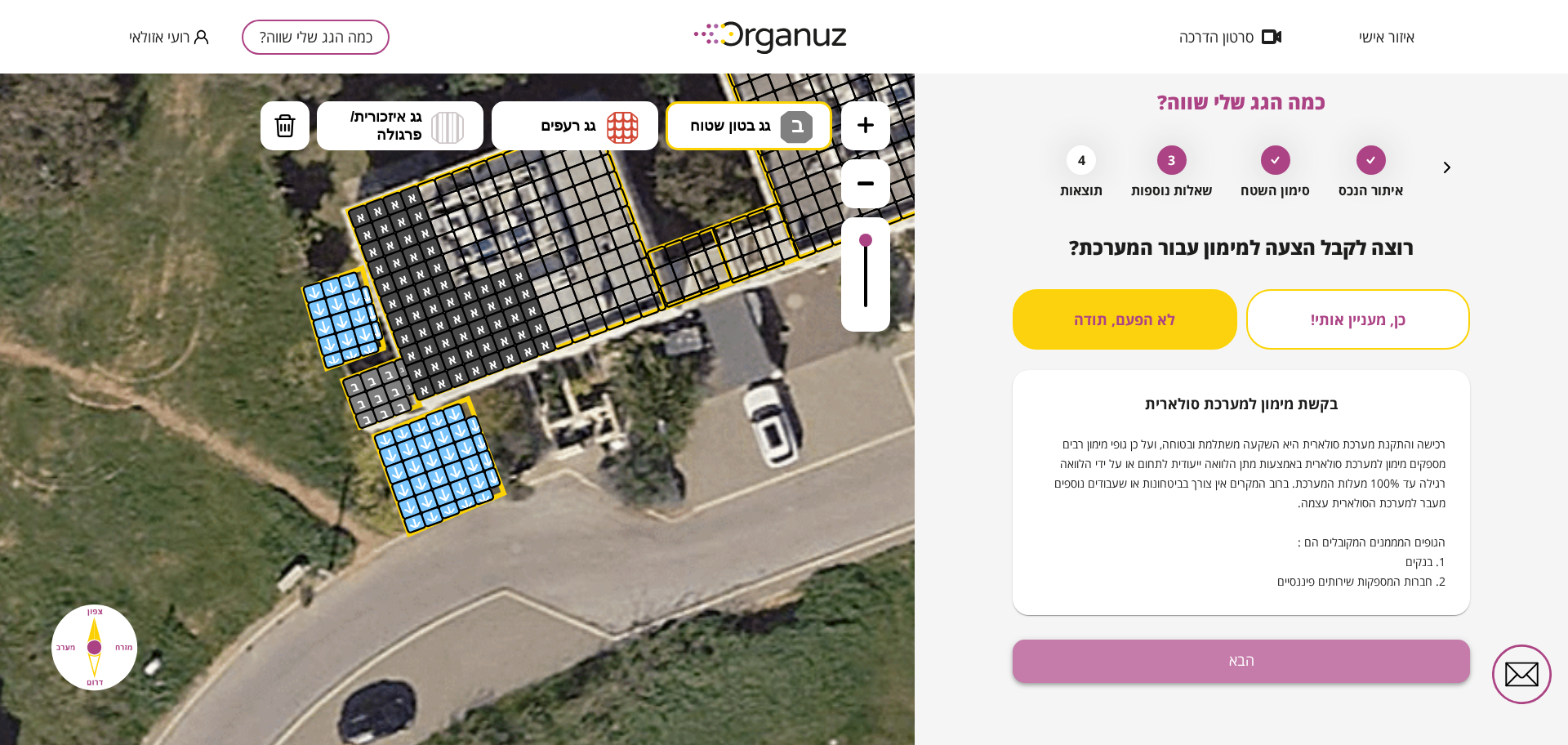
click at [1211, 640] on button "הבא" at bounding box center [1241, 661] width 458 height 44
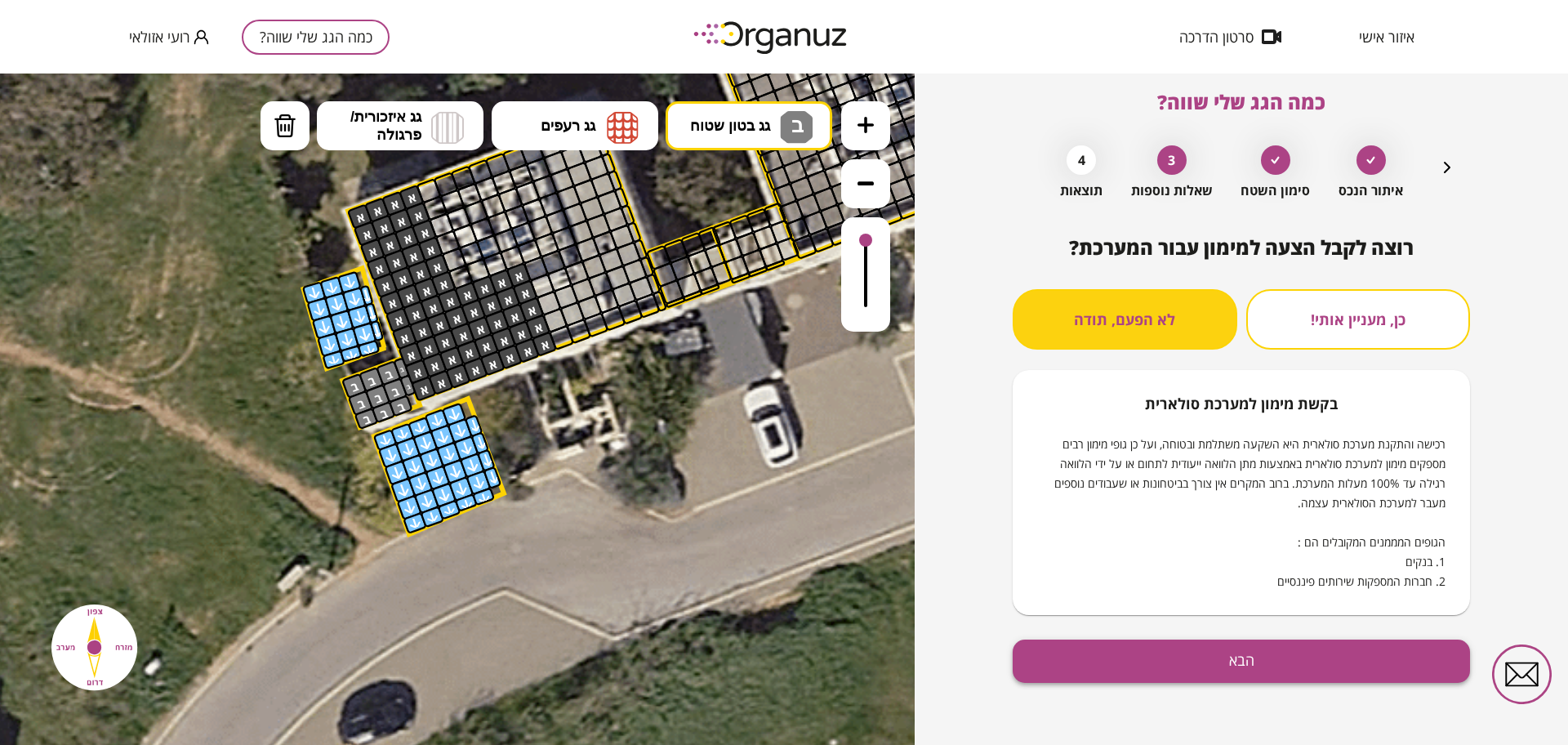
click at [1189, 658] on button "הבא" at bounding box center [1241, 661] width 458 height 44
click at [1444, 162] on icon "button" at bounding box center [1447, 167] width 6 height 12
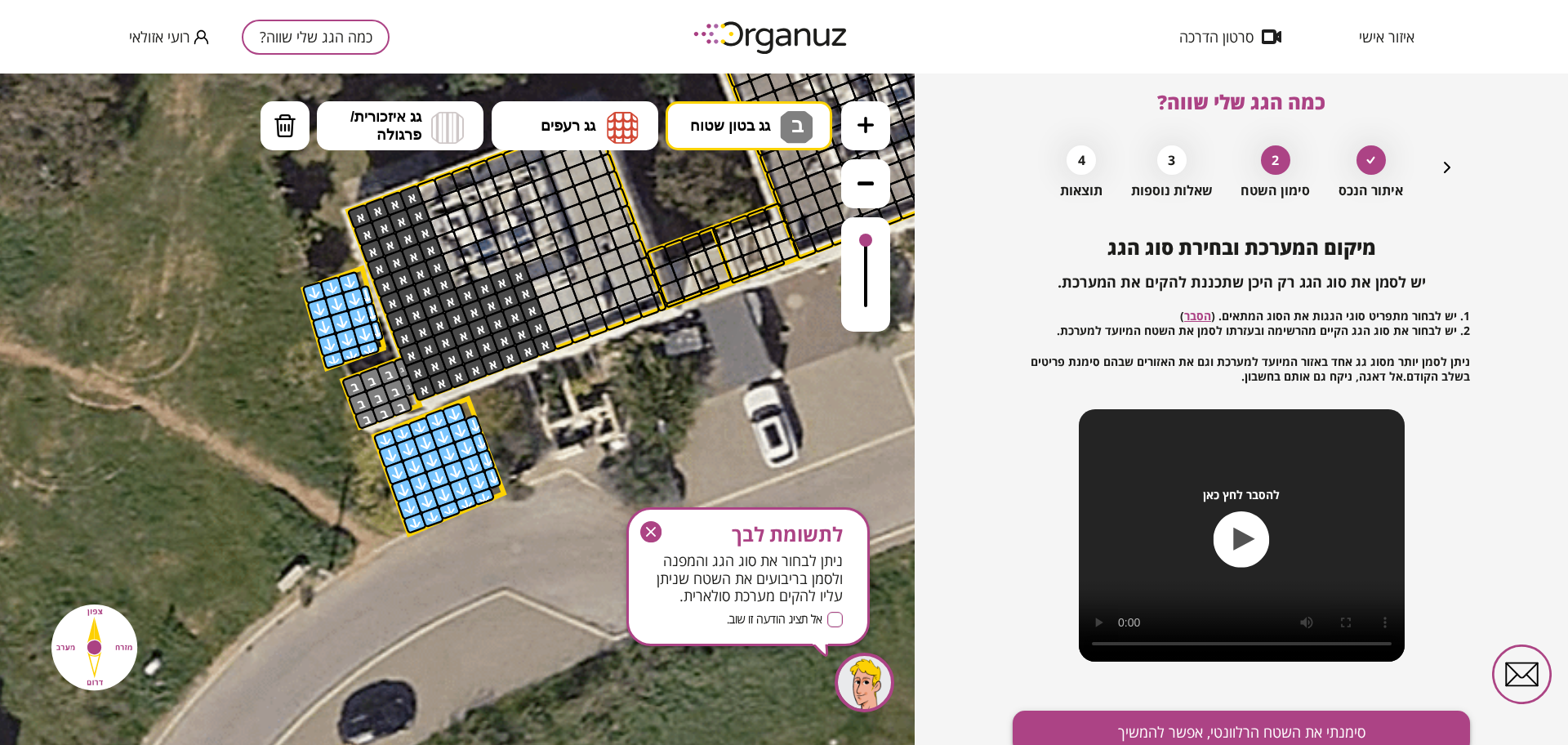
click at [1223, 714] on button "סימנתי את השטח הרלוונטי, אפשר להמשיך" at bounding box center [1241, 732] width 458 height 44
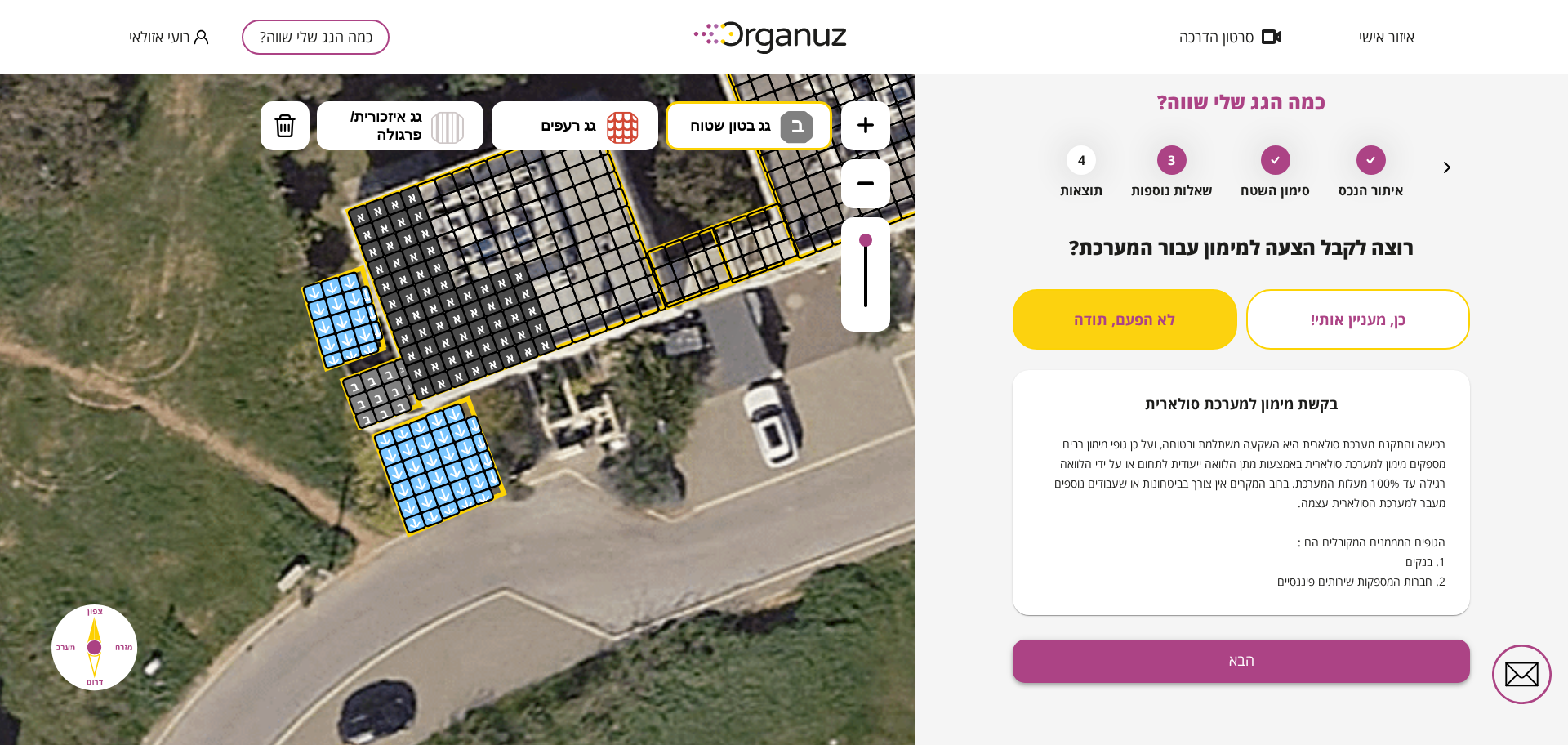
click at [1171, 658] on button "הבא" at bounding box center [1241, 661] width 458 height 44
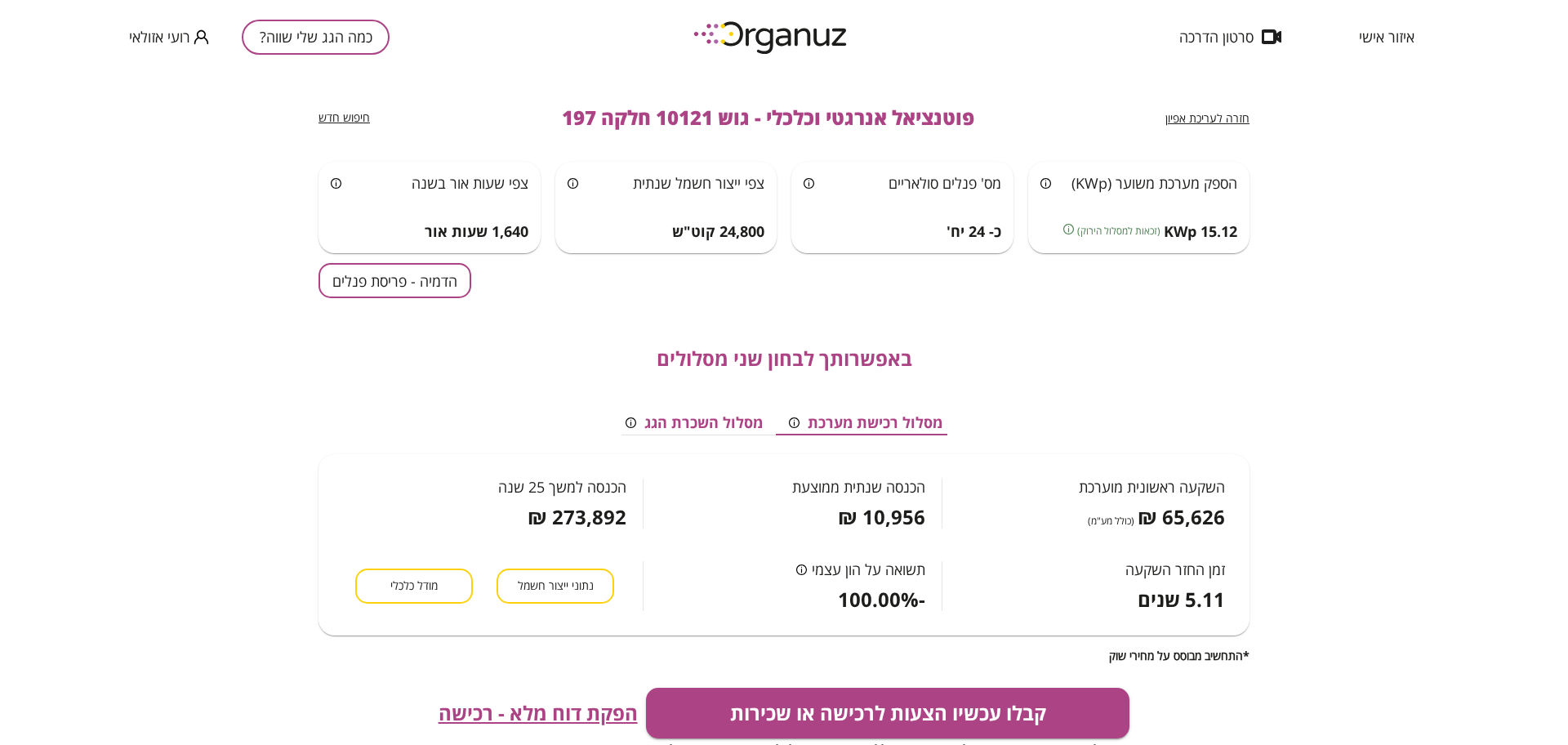
click at [395, 589] on span "מודל כלכלי" at bounding box center [414, 585] width 47 height 15
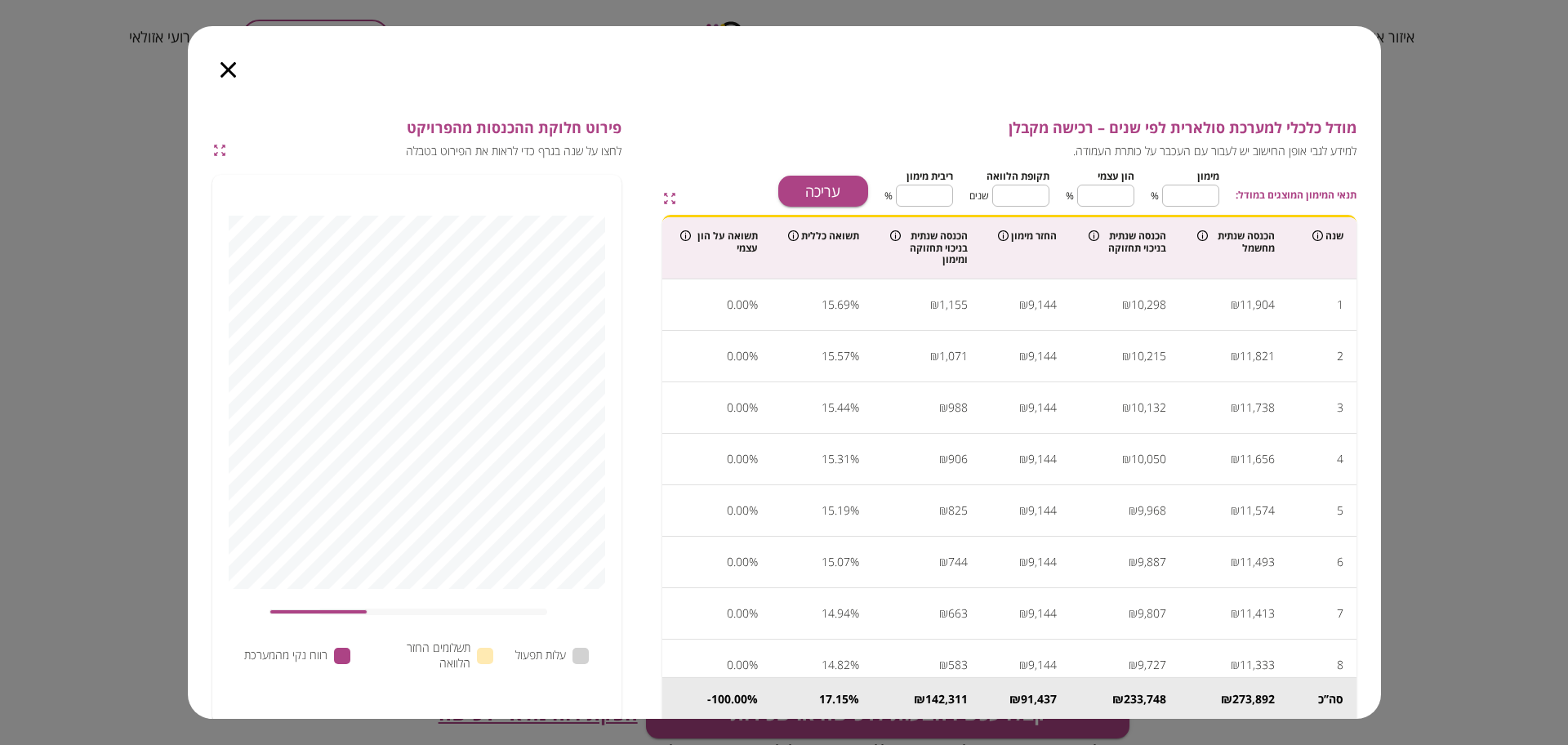
click at [234, 66] on icon "button" at bounding box center [228, 69] width 15 height 15
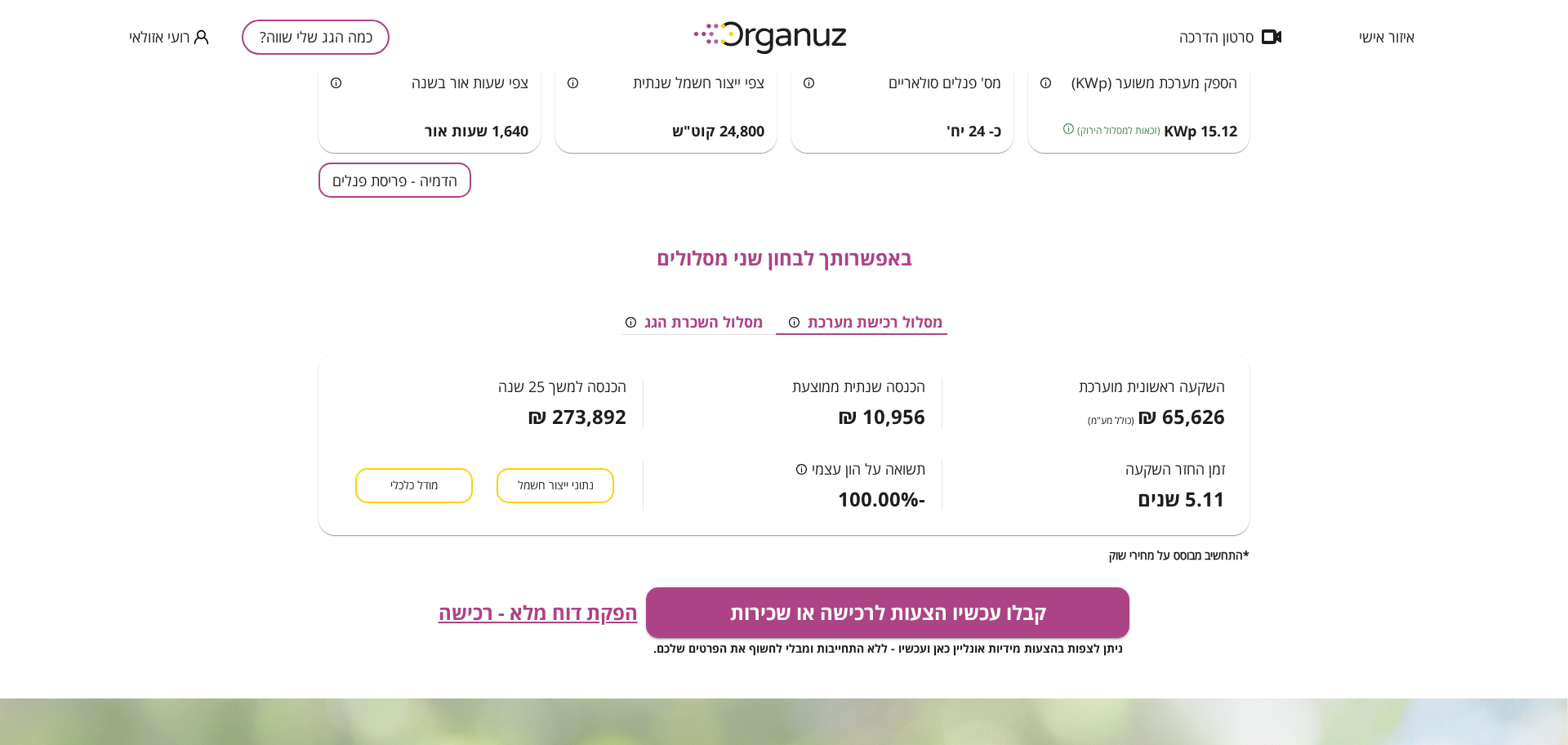
scroll to position [102, 0]
click at [526, 609] on span "הפקת דוח מלא - רכישה" at bounding box center [538, 610] width 199 height 23
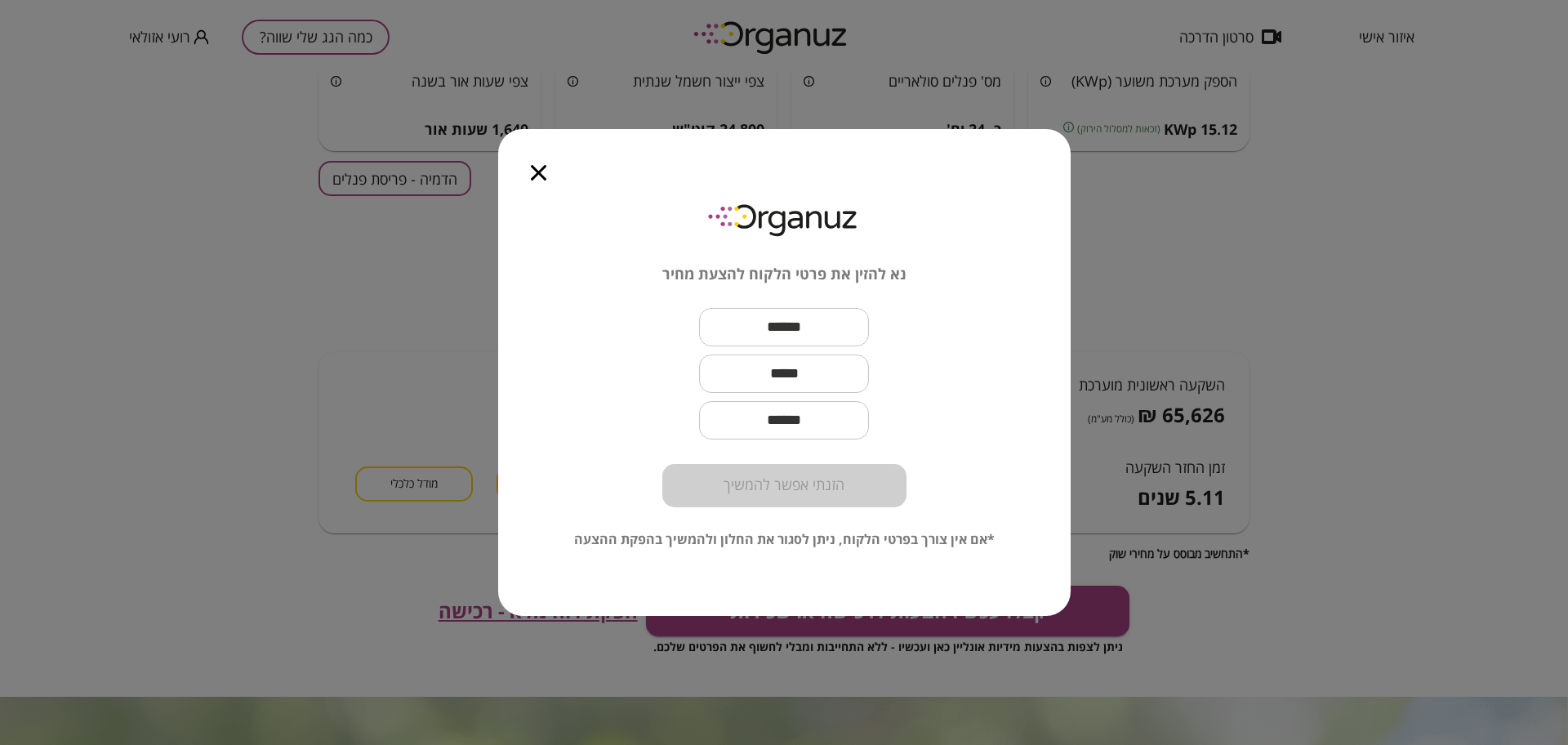
click at [533, 171] on icon "button" at bounding box center [538, 172] width 15 height 15
